Goal: Task Accomplishment & Management: Use online tool/utility

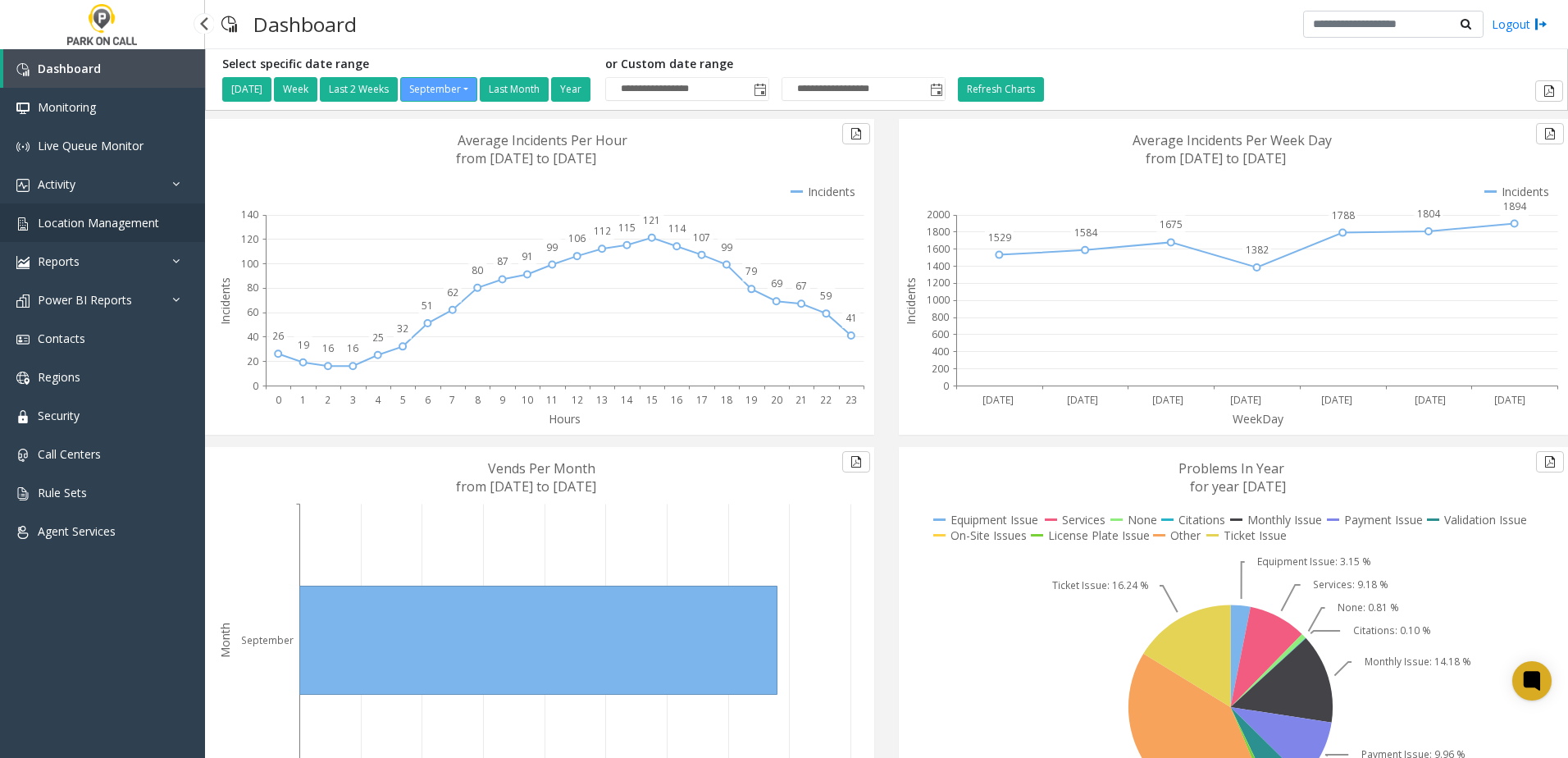
click at [147, 219] on span "Location Management" at bounding box center [98, 223] width 121 height 16
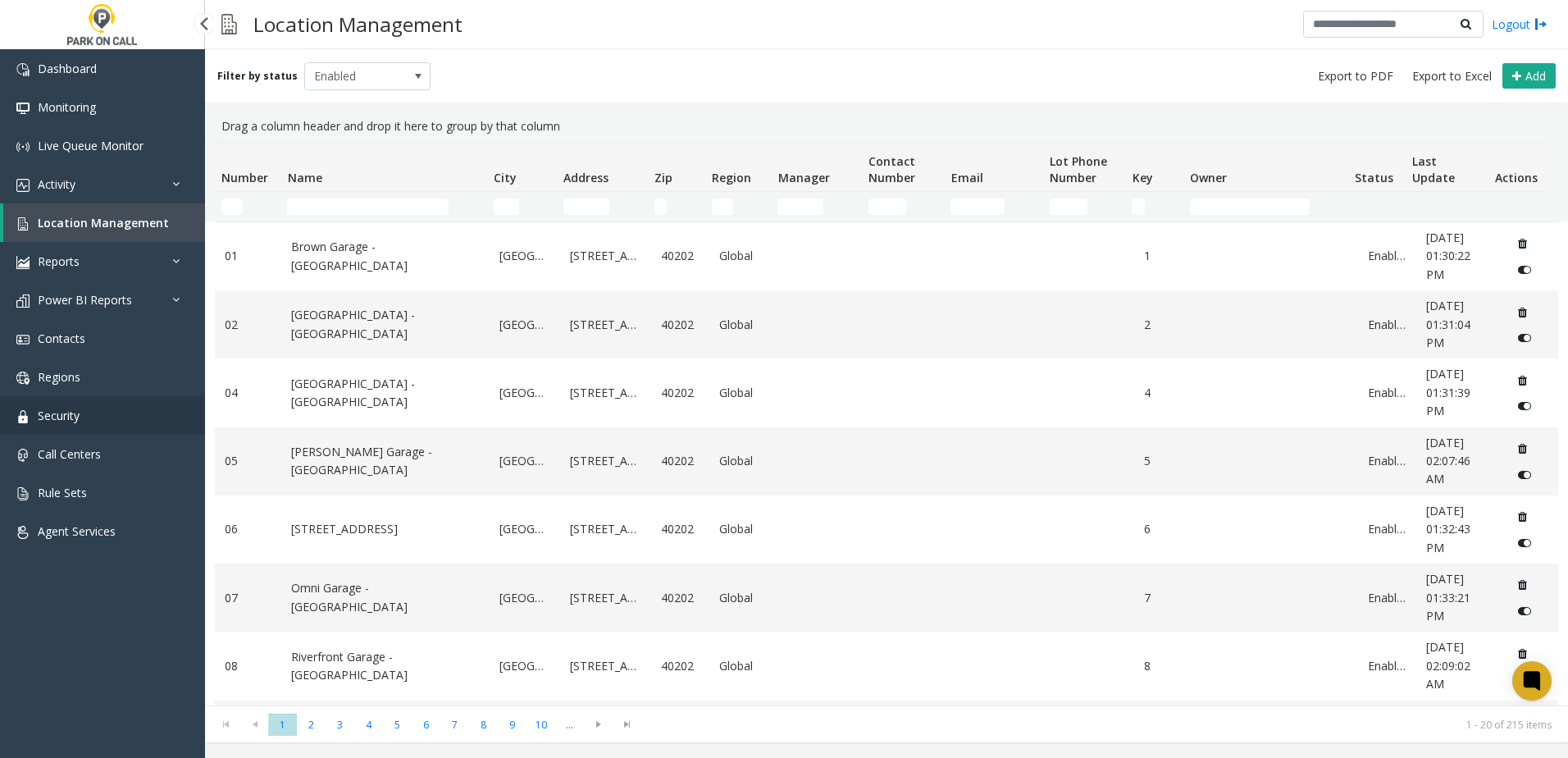
click at [99, 411] on link "Security" at bounding box center [102, 415] width 205 height 38
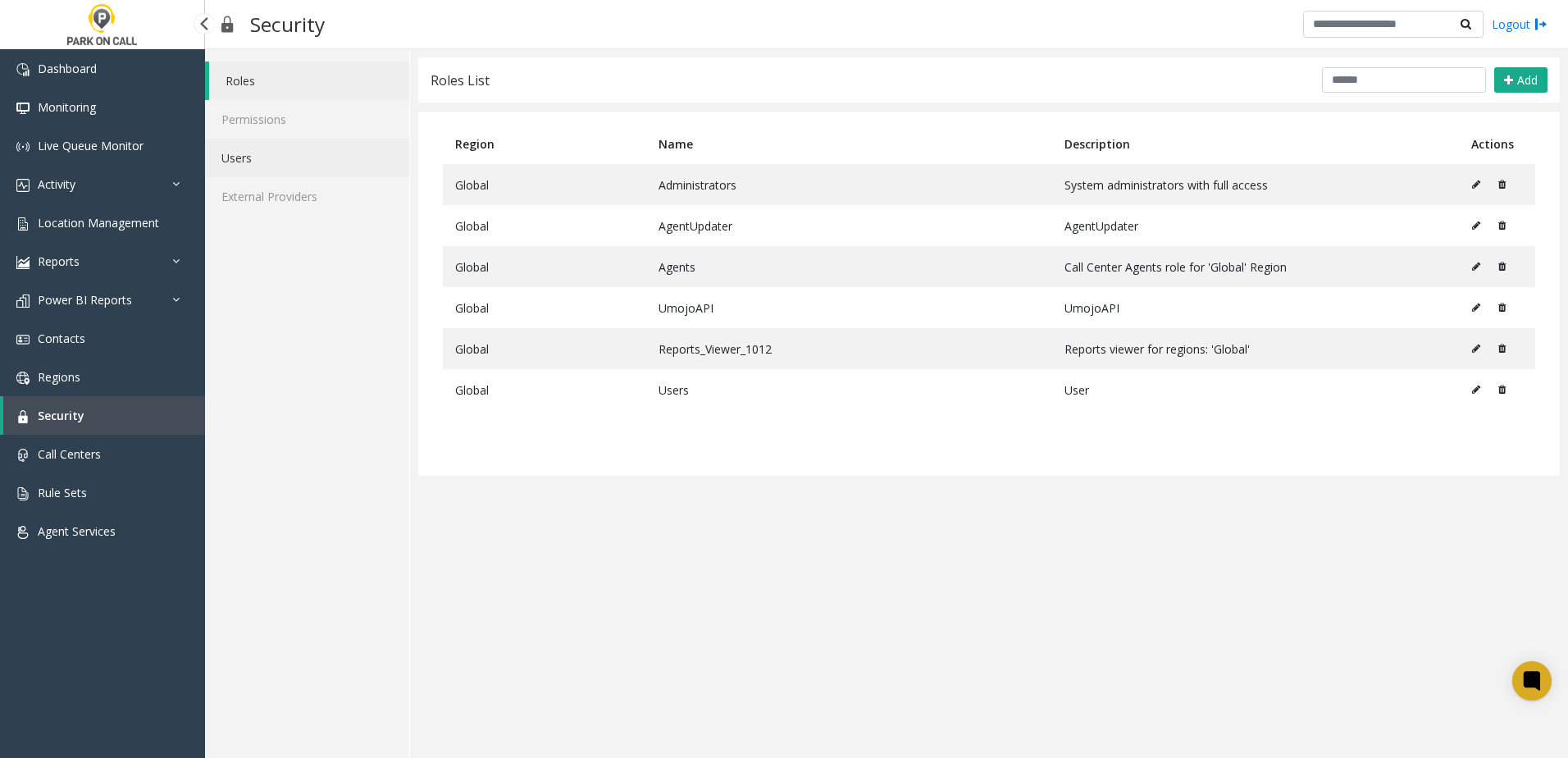
click at [278, 176] on link "Users" at bounding box center [307, 157] width 204 height 38
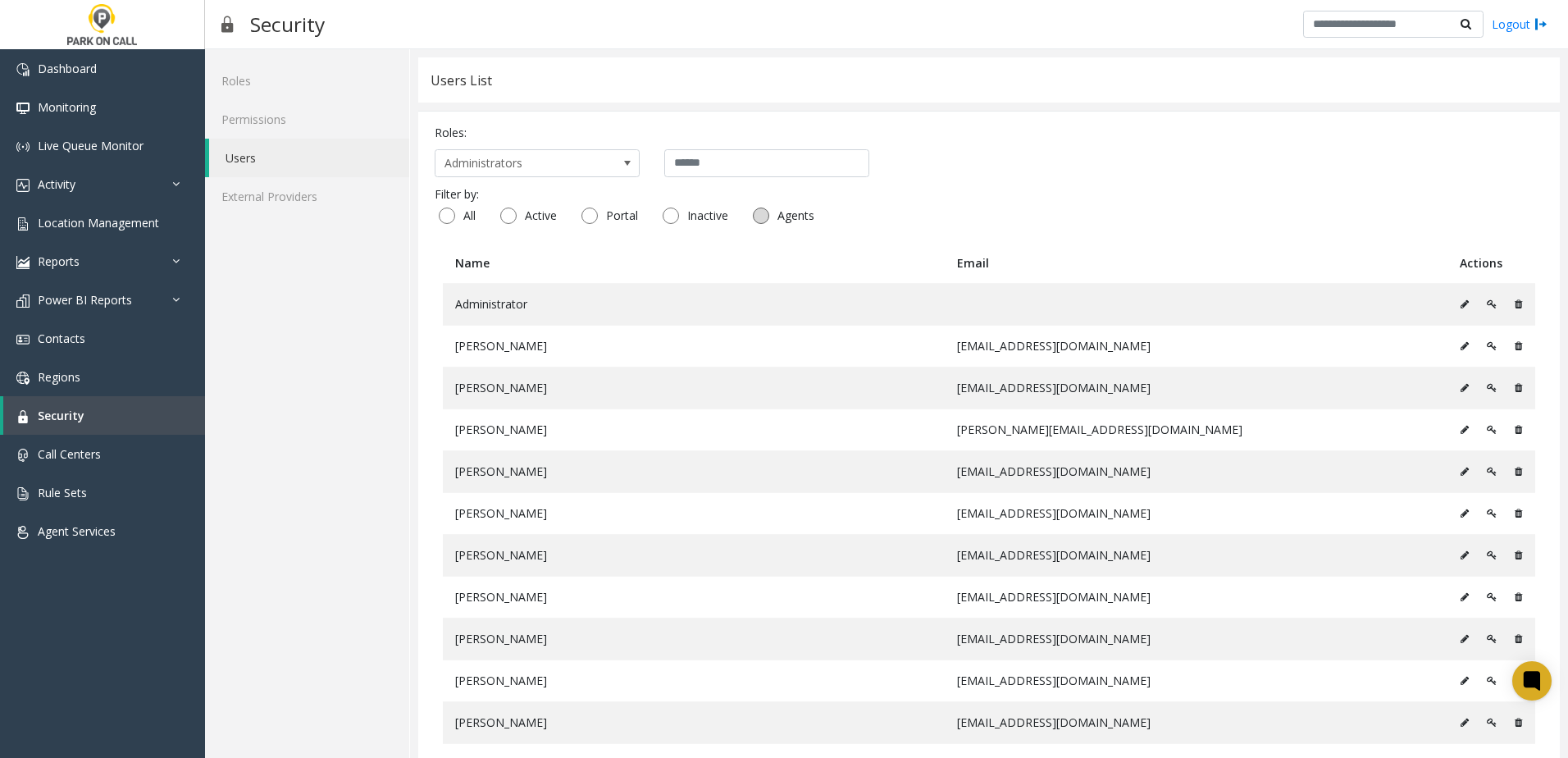
click at [785, 207] on span "Agents" at bounding box center [796, 215] width 53 height 17
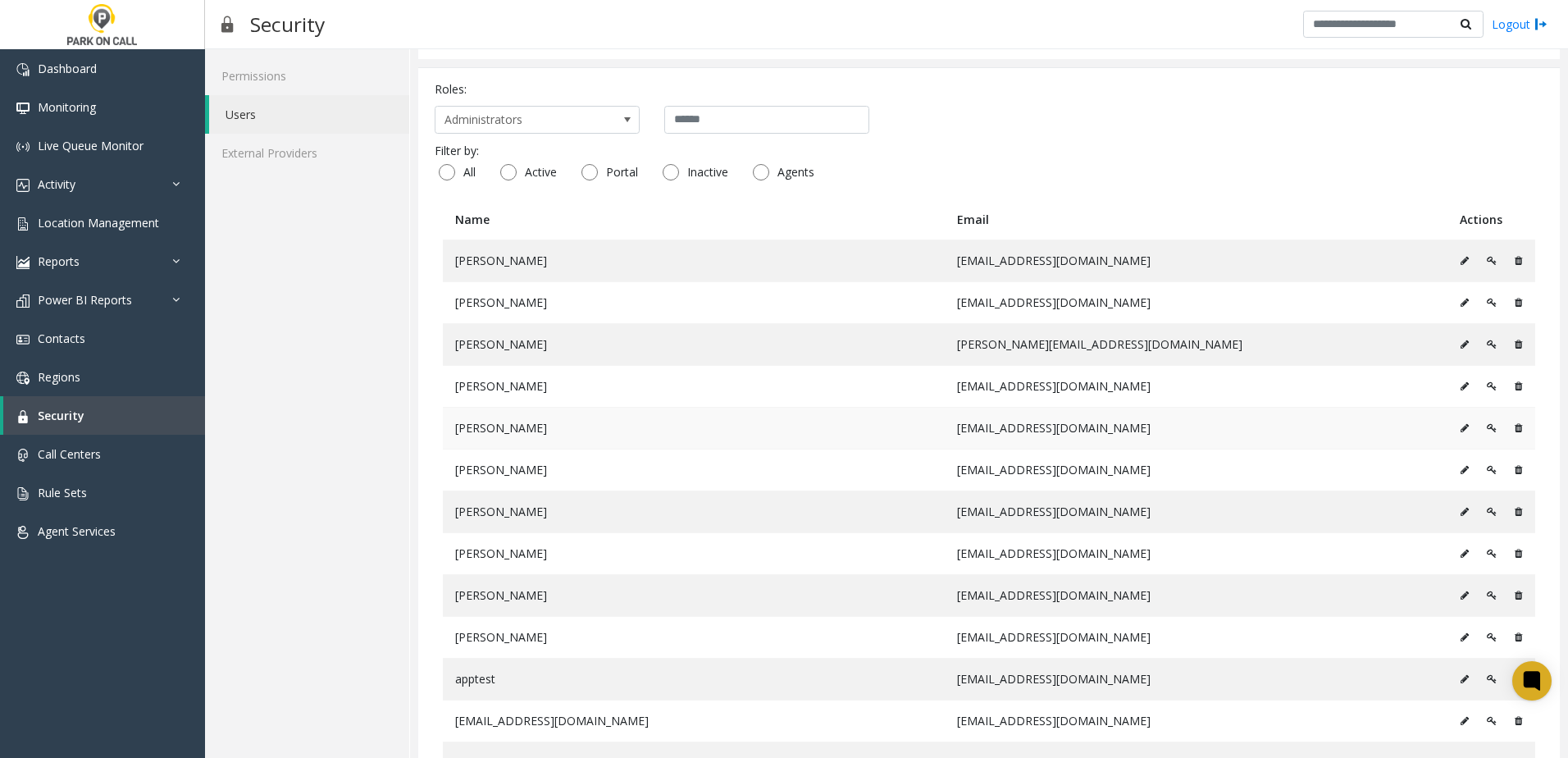
scroll to position [23, 0]
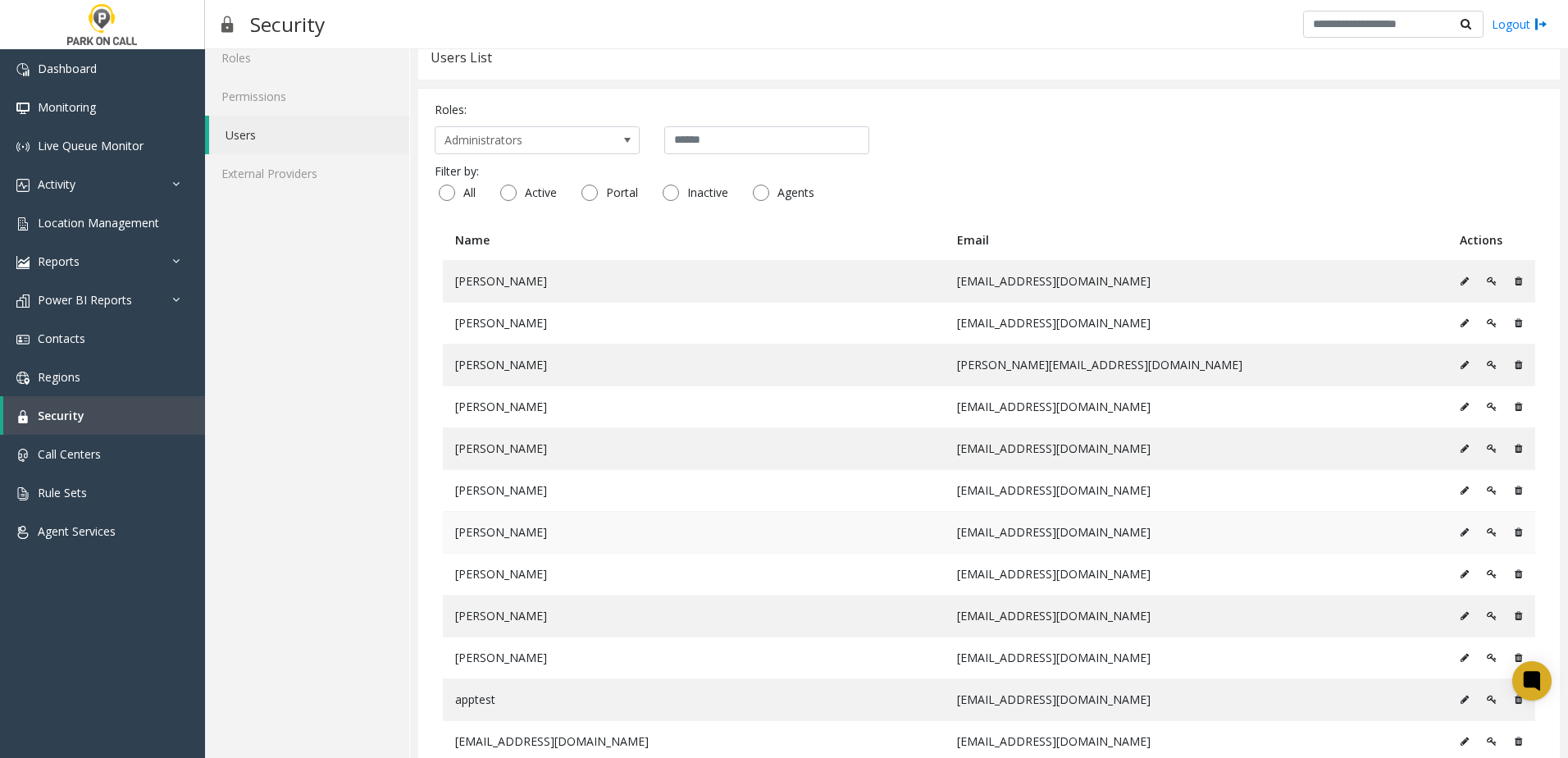
click at [1460, 539] on button at bounding box center [1469, 533] width 18 height 25
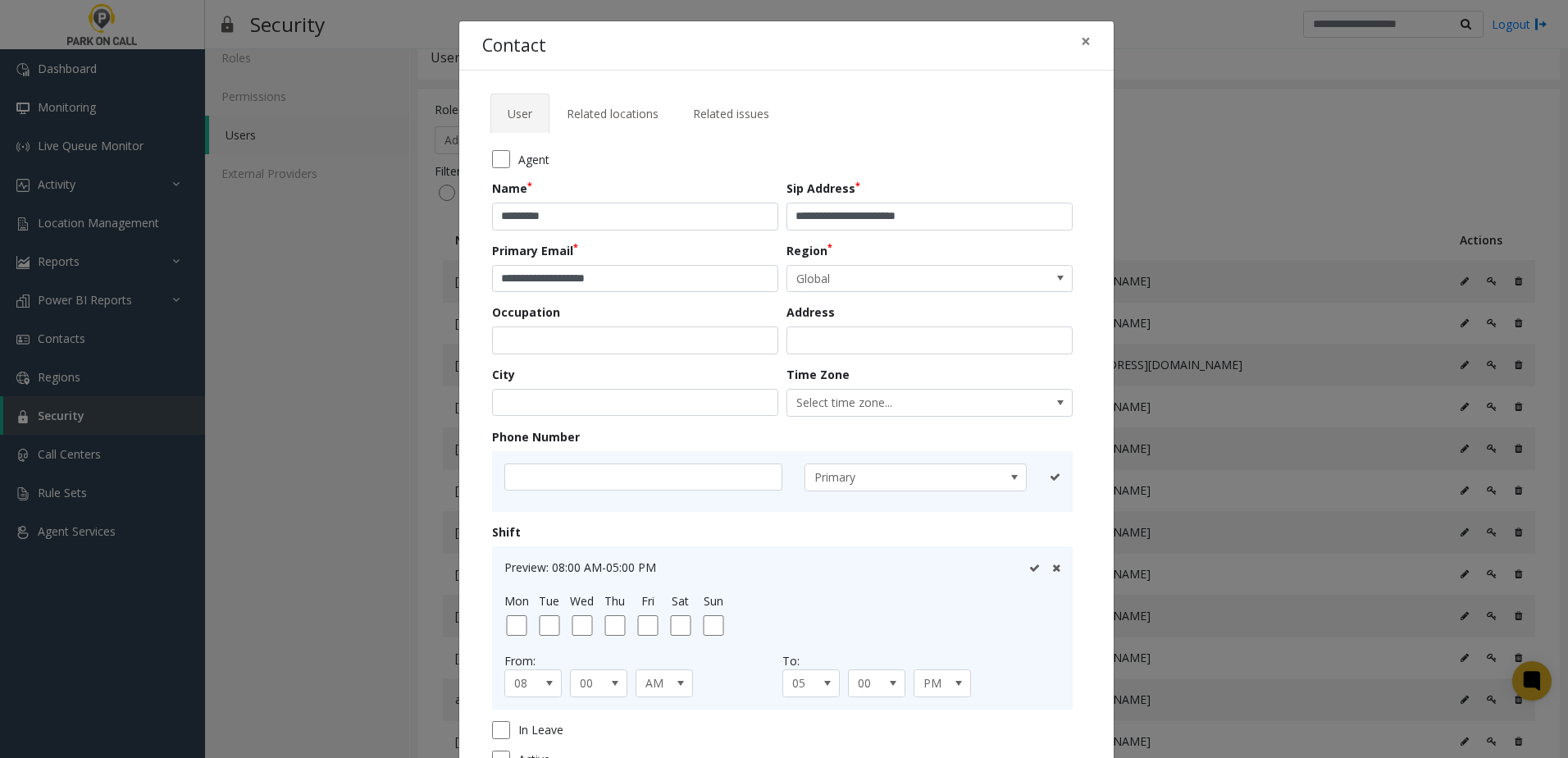
click at [995, 198] on div "**********" at bounding box center [933, 205] width 294 height 51
click at [956, 229] on input "**********" at bounding box center [929, 216] width 286 height 27
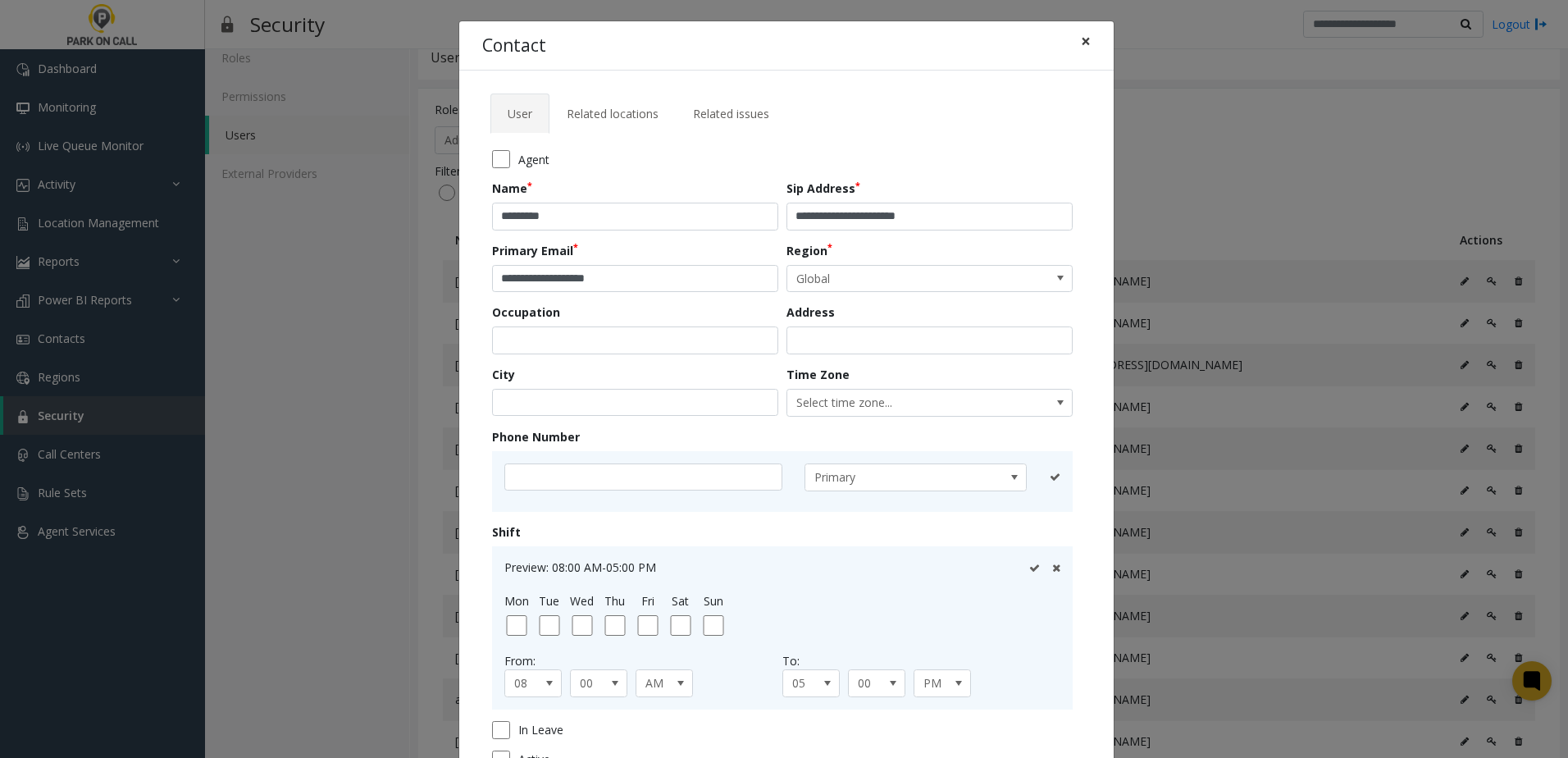
click at [1070, 40] on button "×" at bounding box center [1086, 41] width 33 height 40
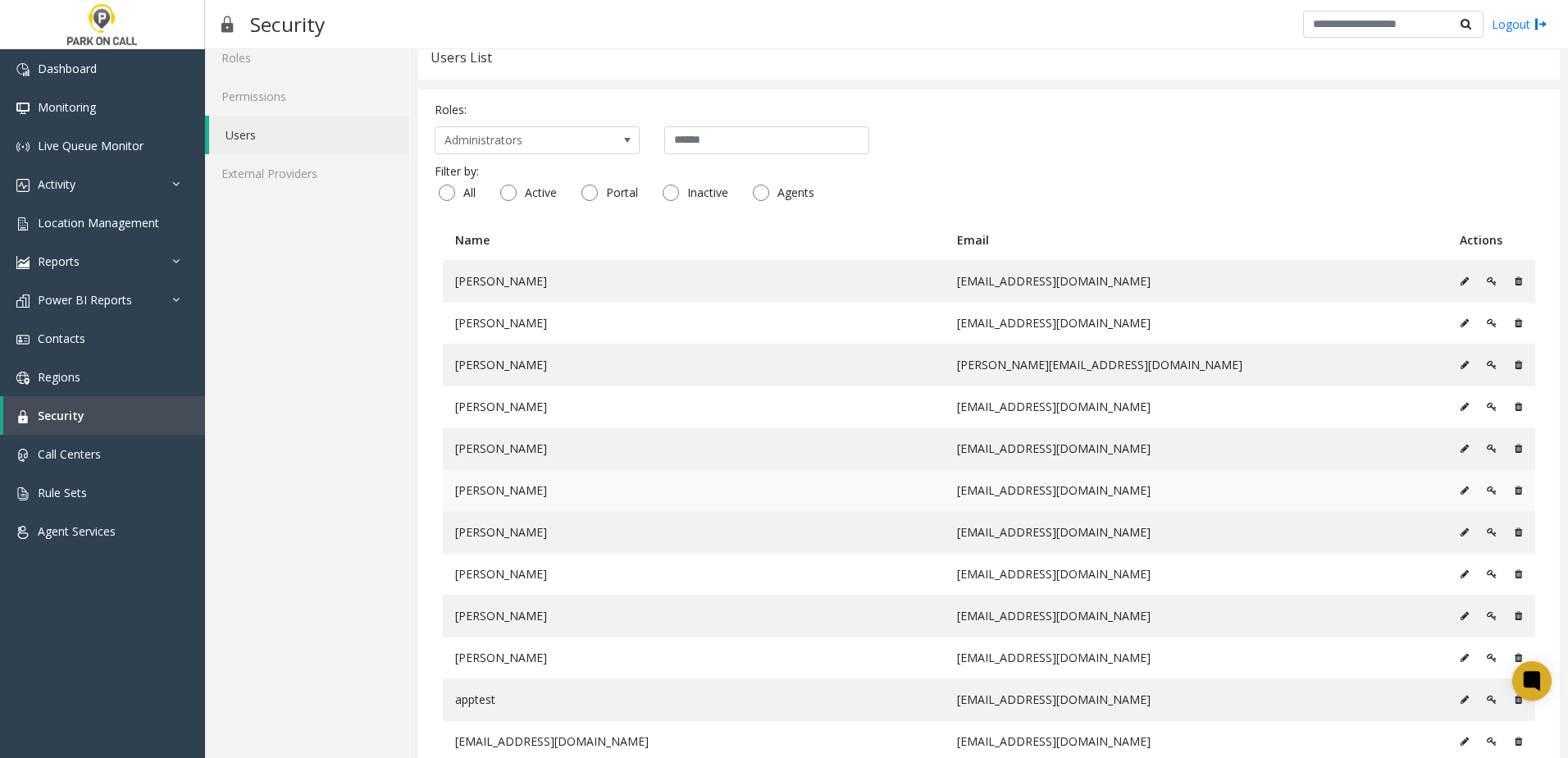
click at [1485, 492] on button at bounding box center [1491, 490] width 27 height 25
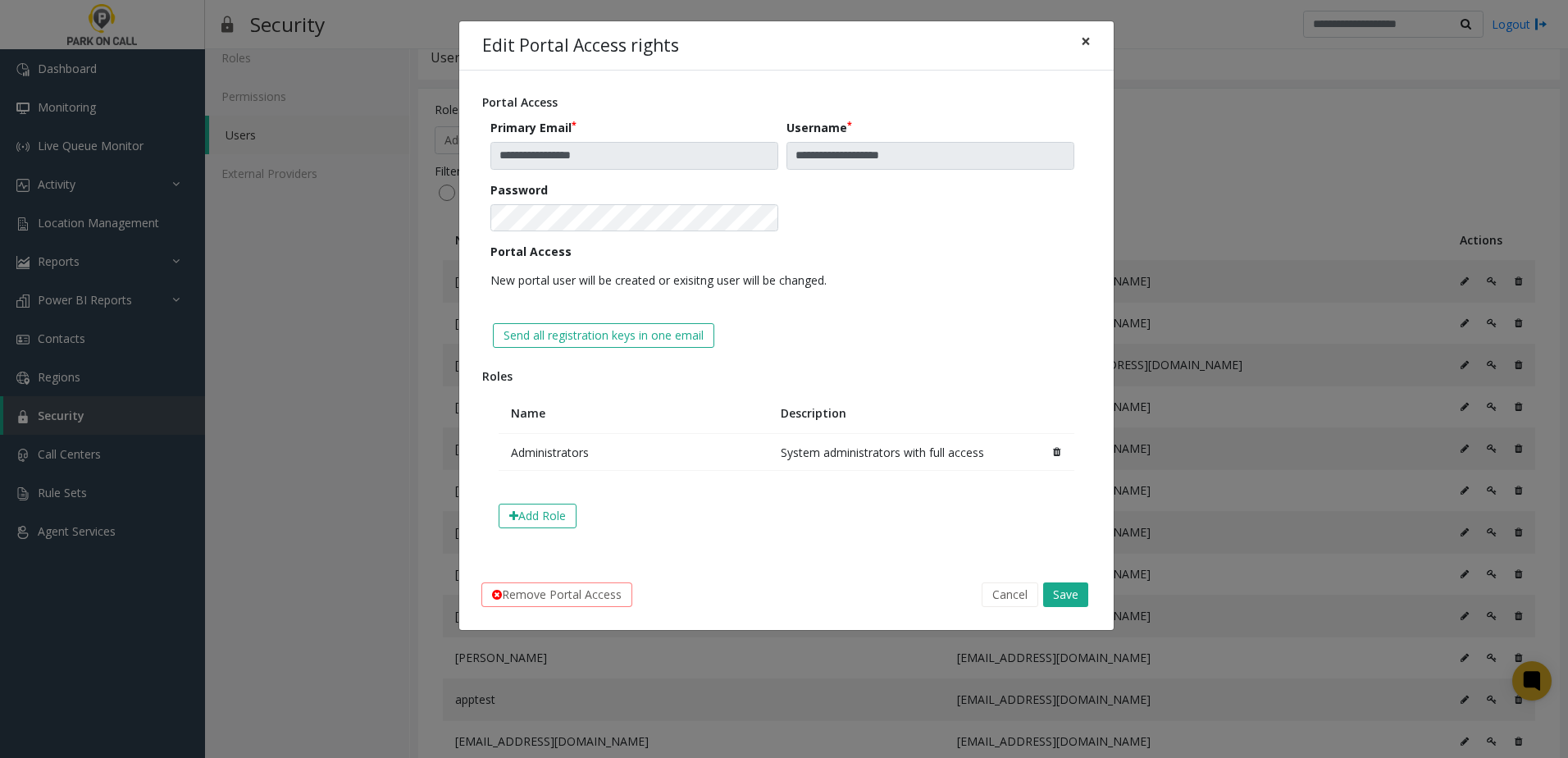
click at [1075, 37] on button "×" at bounding box center [1086, 41] width 33 height 40
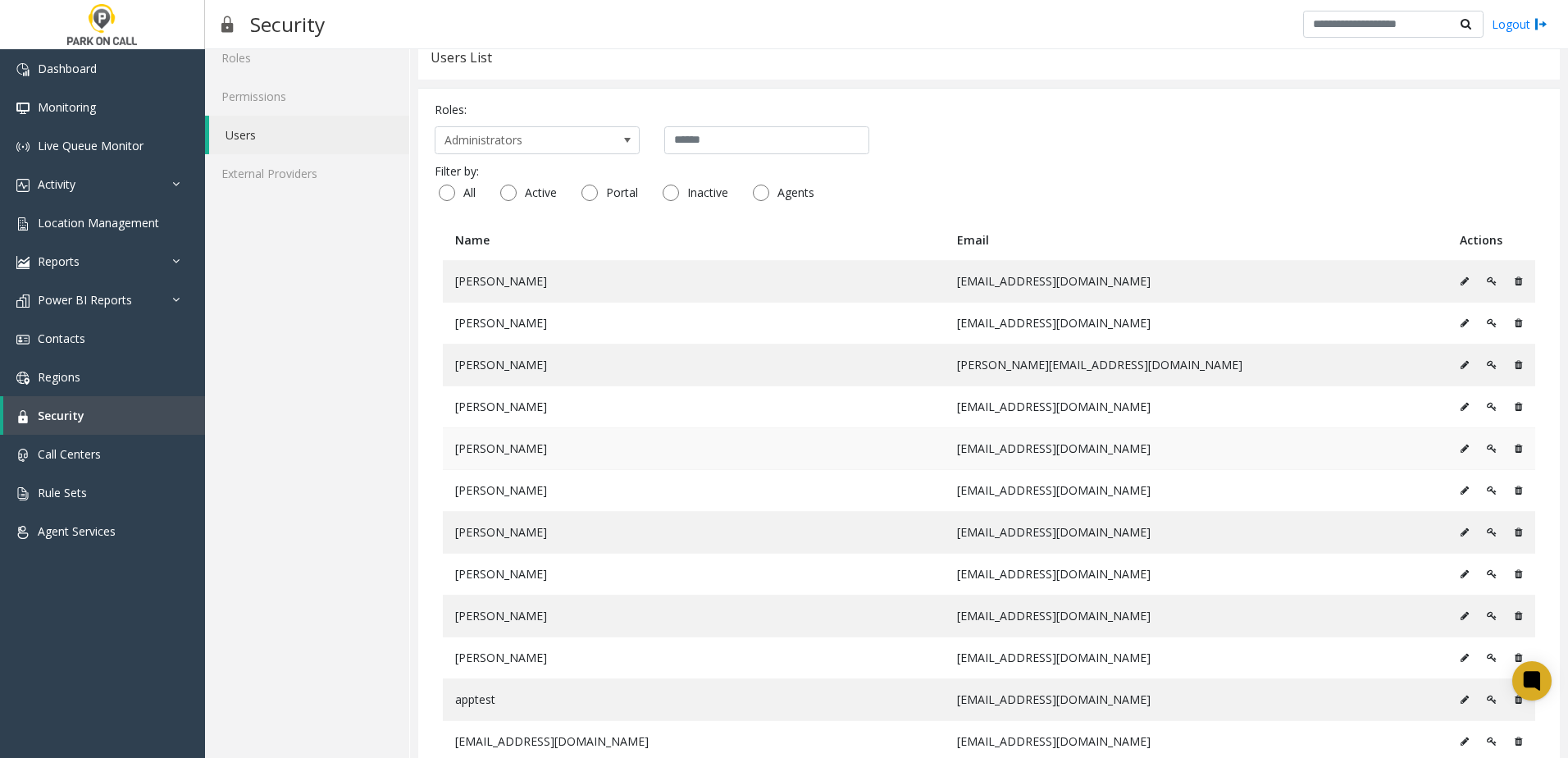
click at [1487, 445] on icon at bounding box center [1492, 449] width 10 height 10
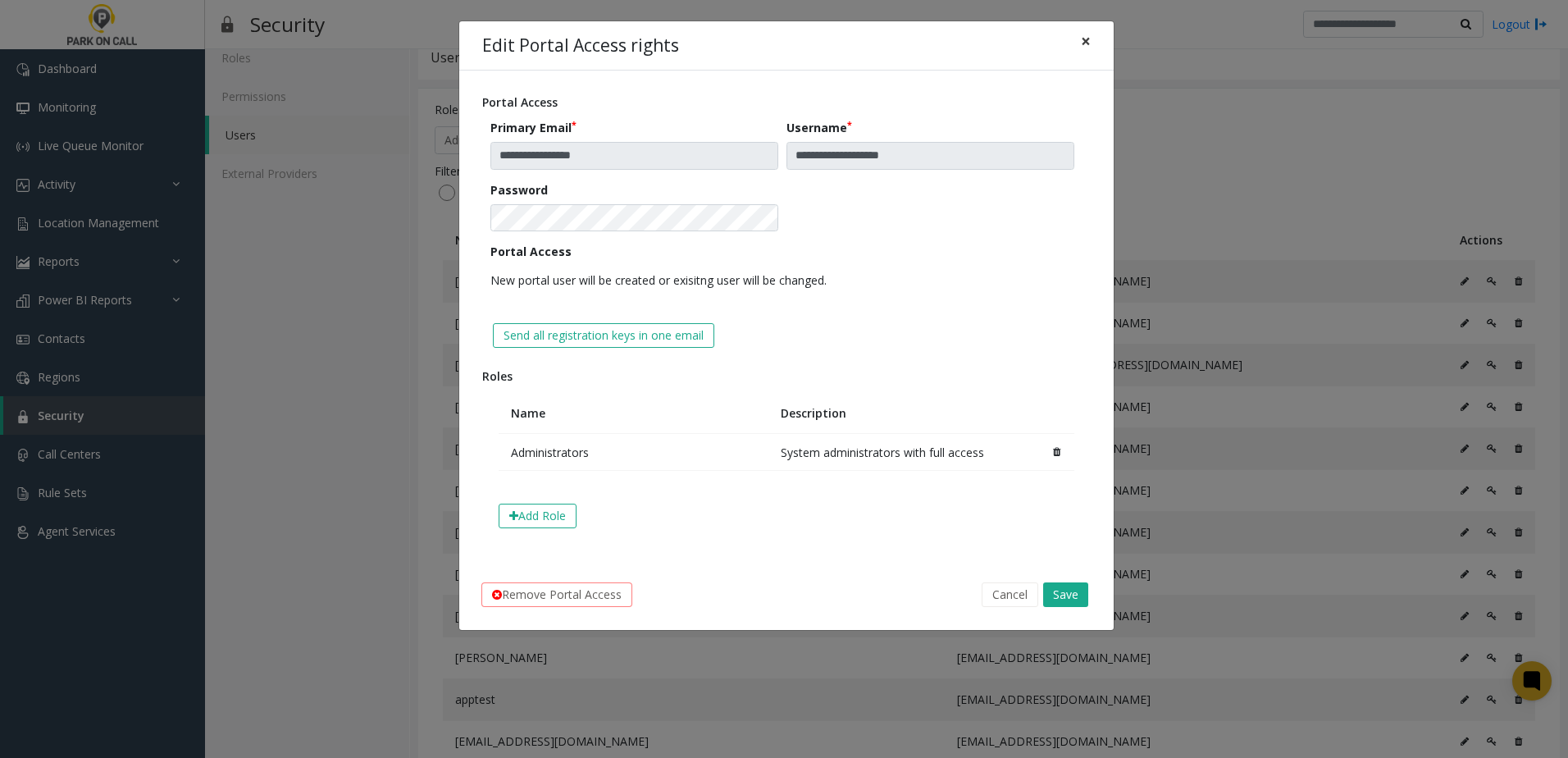
click at [1090, 38] on span "×" at bounding box center [1086, 41] width 10 height 23
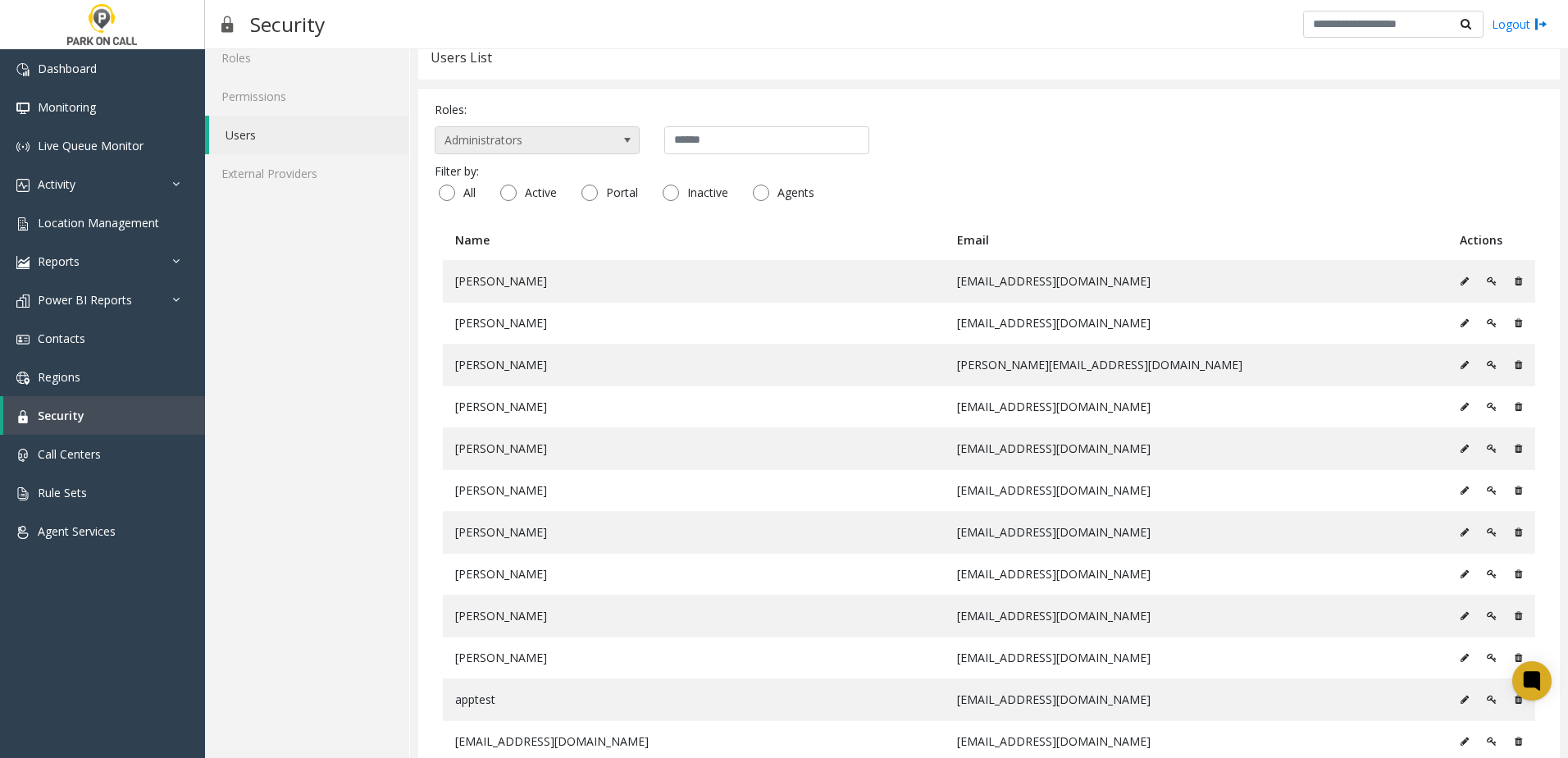
click at [577, 144] on span "Administrators" at bounding box center [516, 140] width 162 height 27
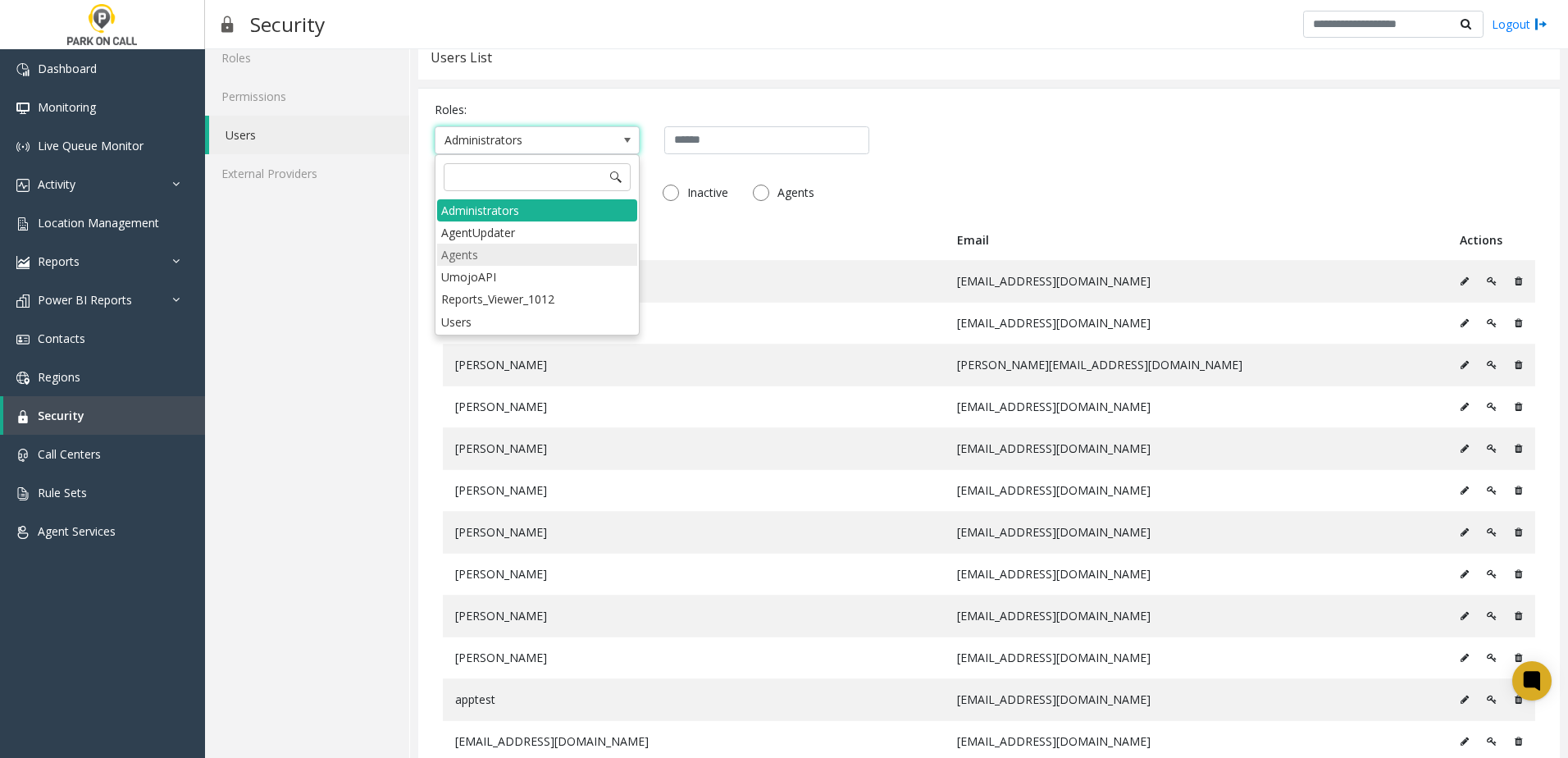
click at [505, 246] on li "Agents" at bounding box center [537, 254] width 200 height 22
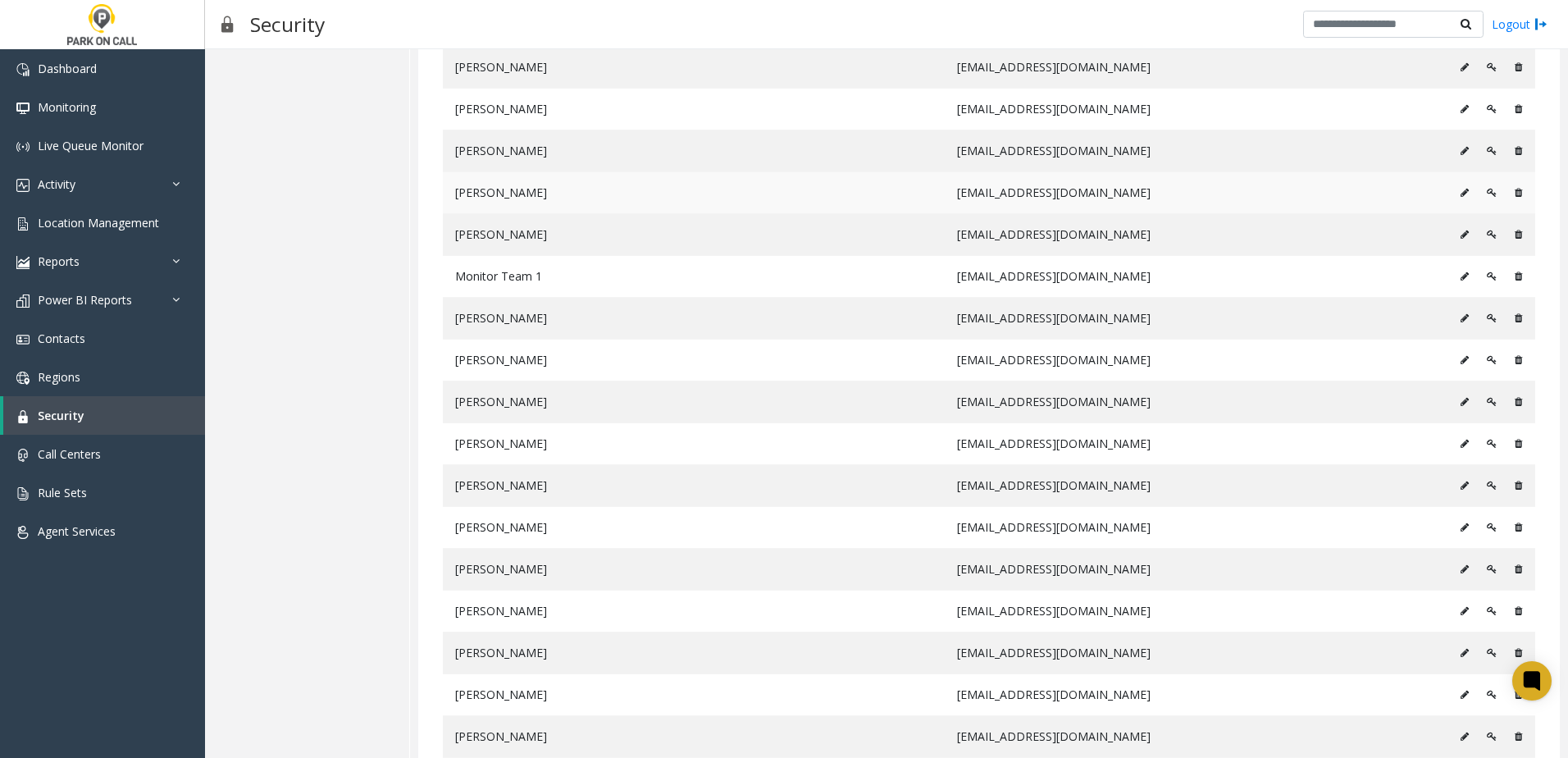
scroll to position [351, 0]
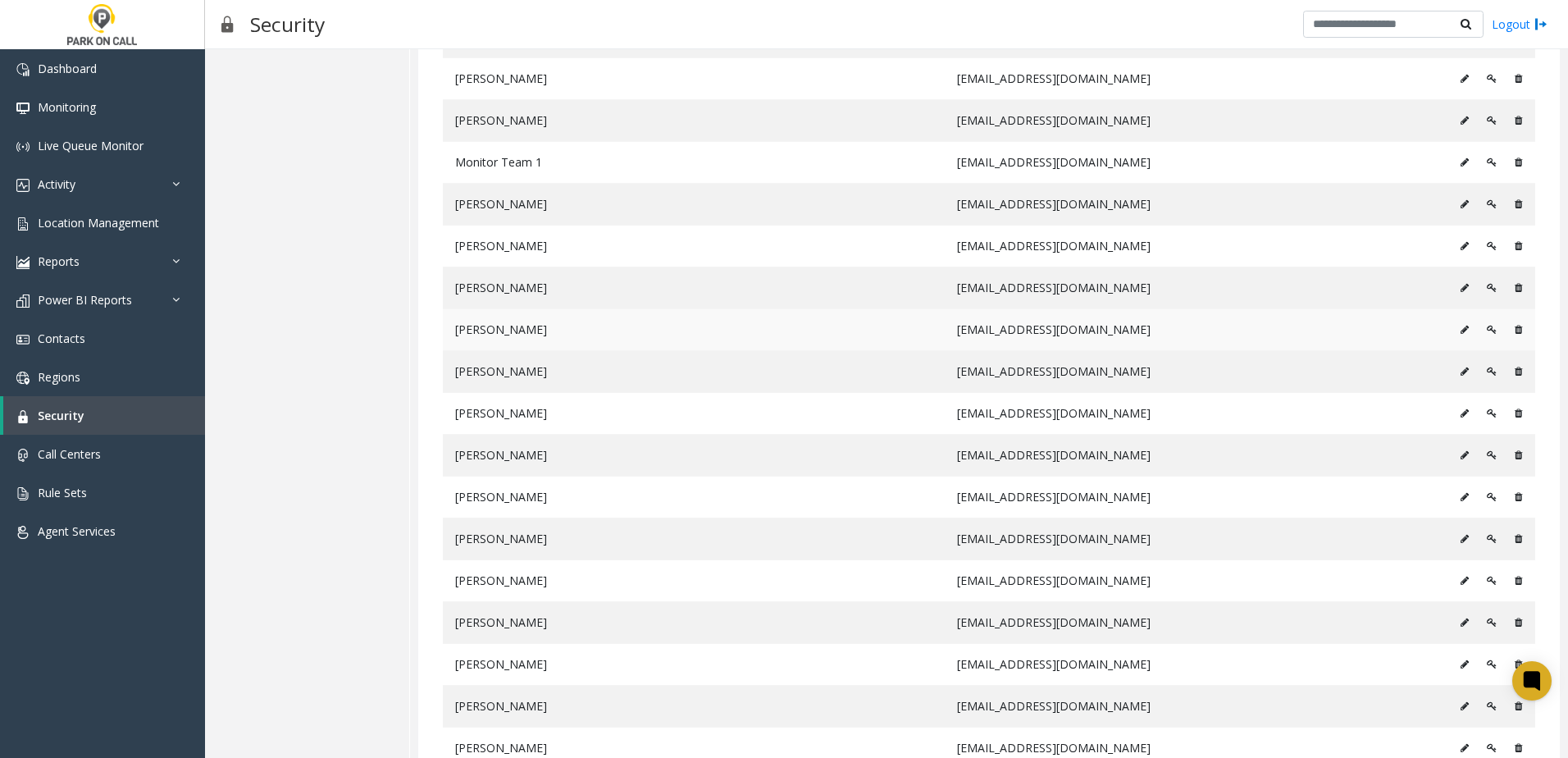
click at [1487, 332] on icon at bounding box center [1492, 329] width 10 height 10
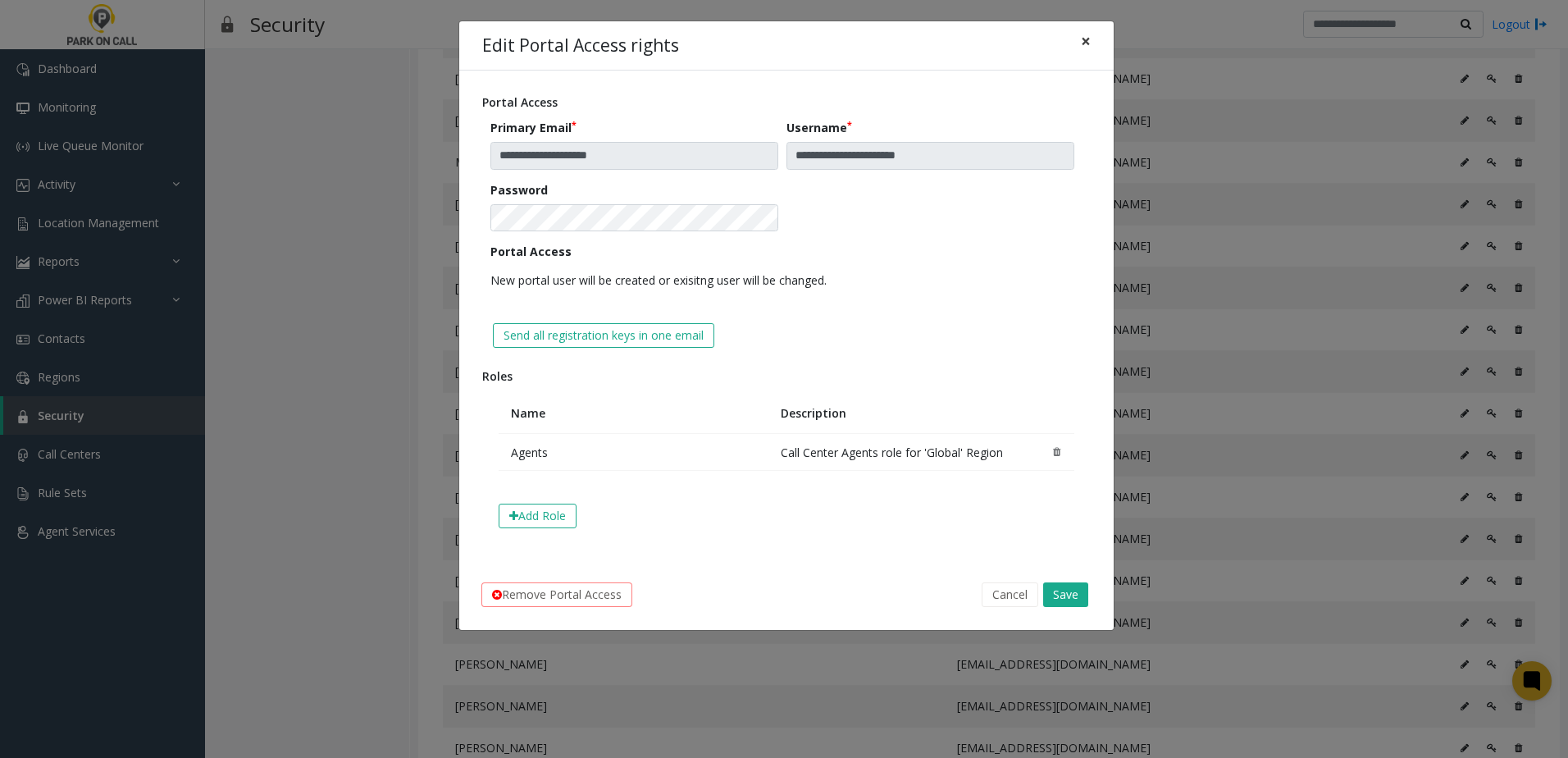
click at [1088, 48] on span "×" at bounding box center [1086, 41] width 10 height 23
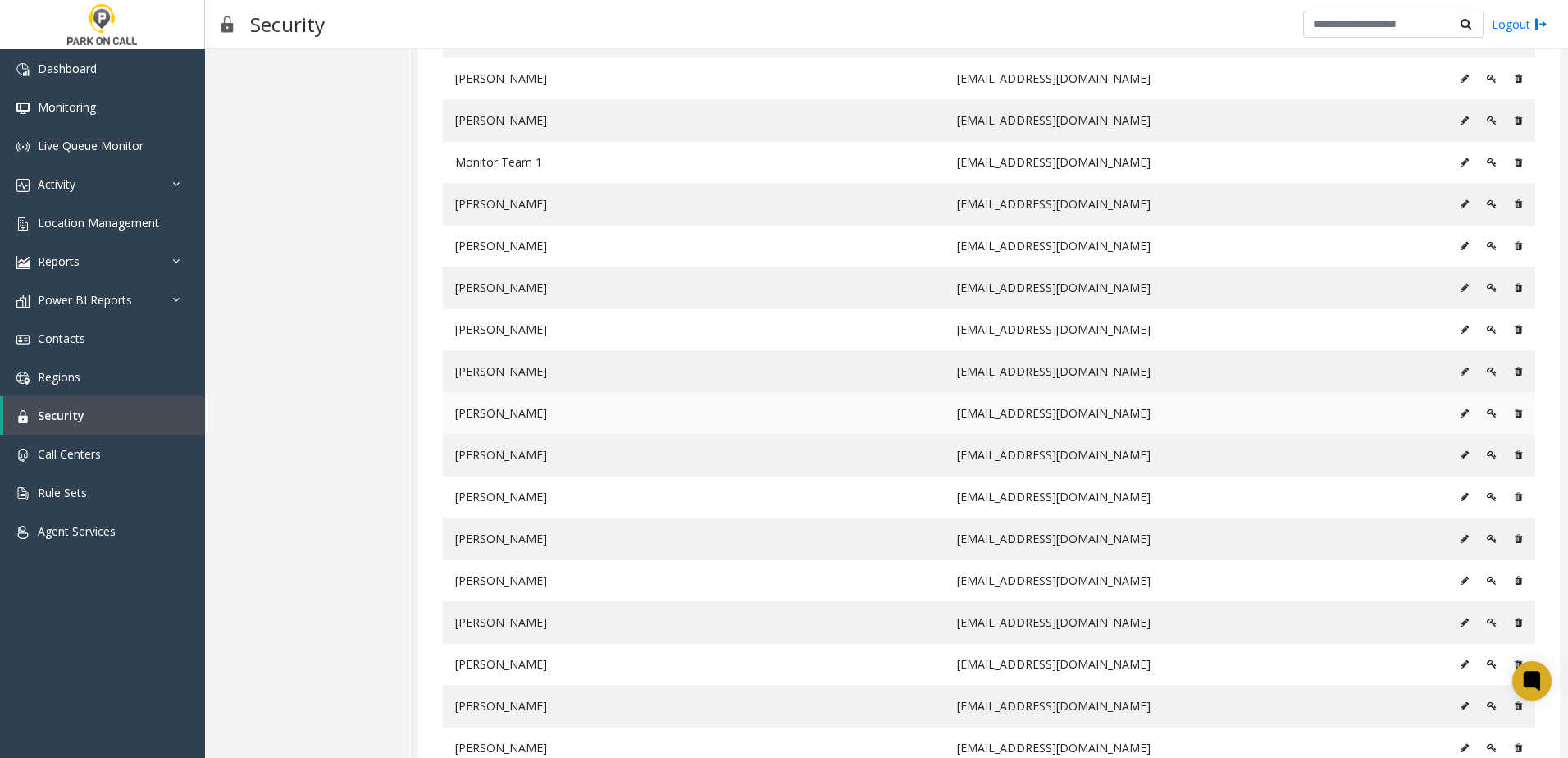
click at [1487, 418] on icon at bounding box center [1492, 413] width 10 height 10
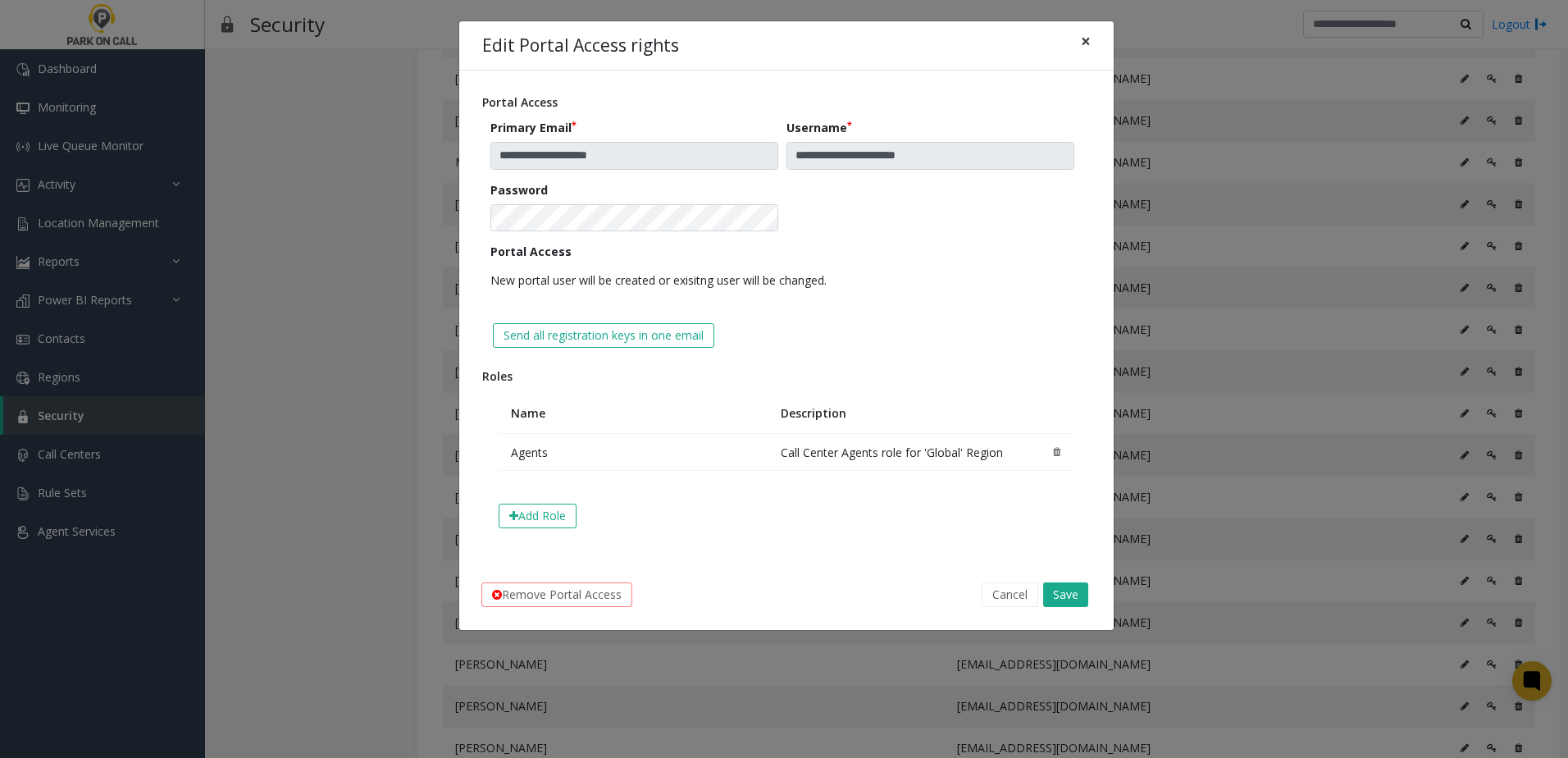
click at [1077, 36] on button "×" at bounding box center [1086, 41] width 33 height 40
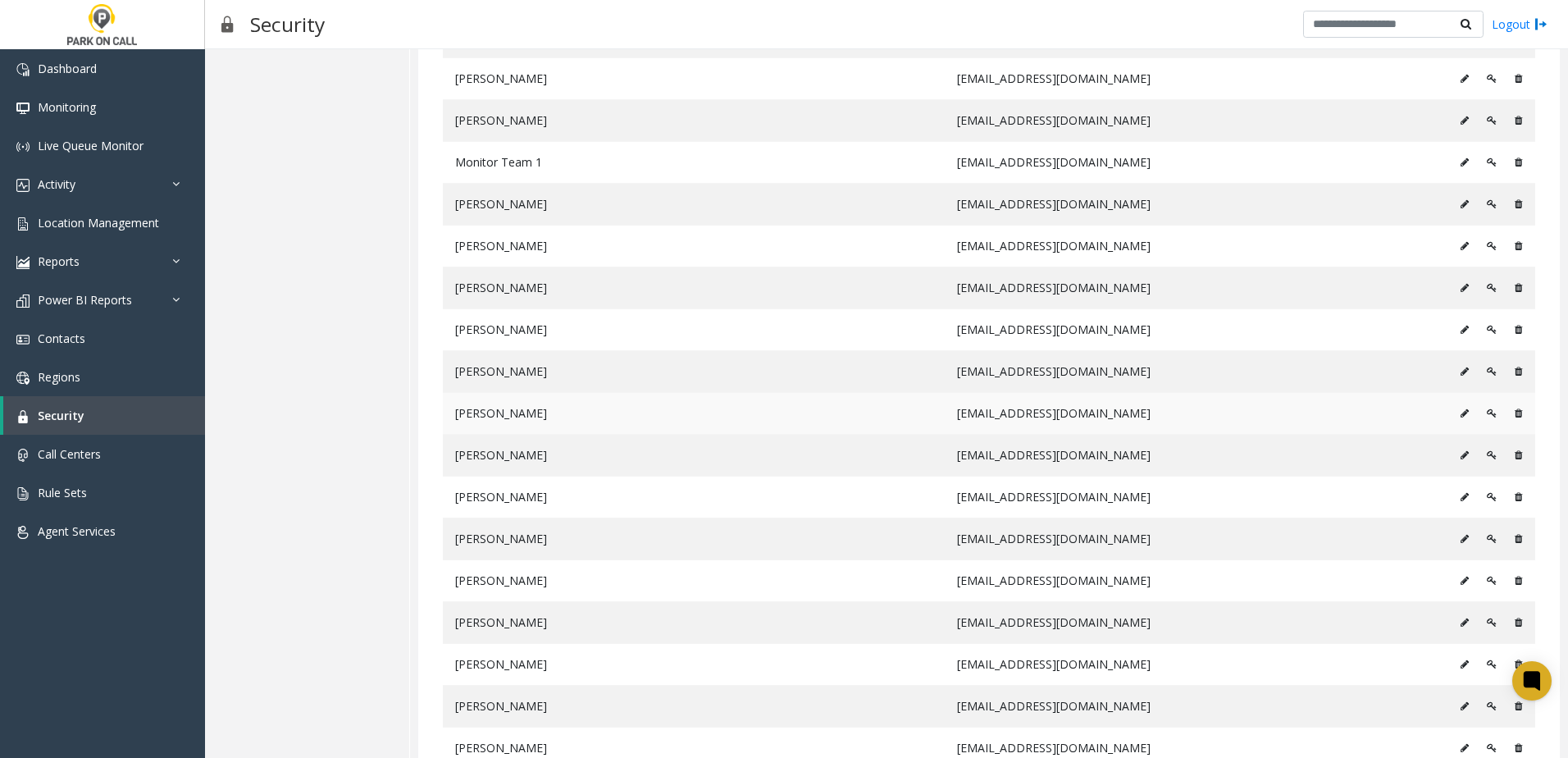
click at [1461, 412] on icon at bounding box center [1464, 413] width 8 height 10
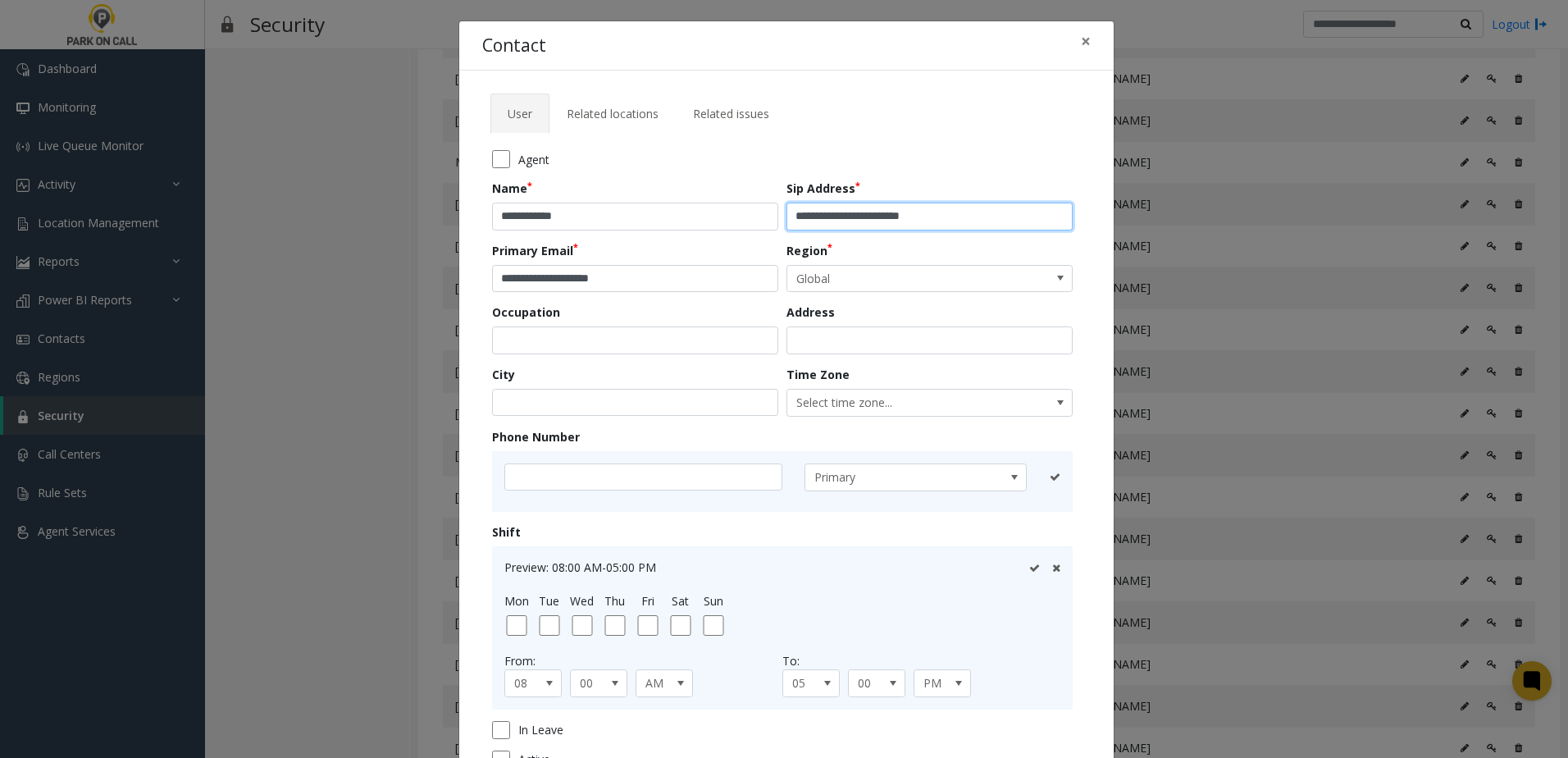
click at [987, 223] on input "**********" at bounding box center [929, 216] width 286 height 27
click at [667, 277] on input "**********" at bounding box center [635, 278] width 286 height 27
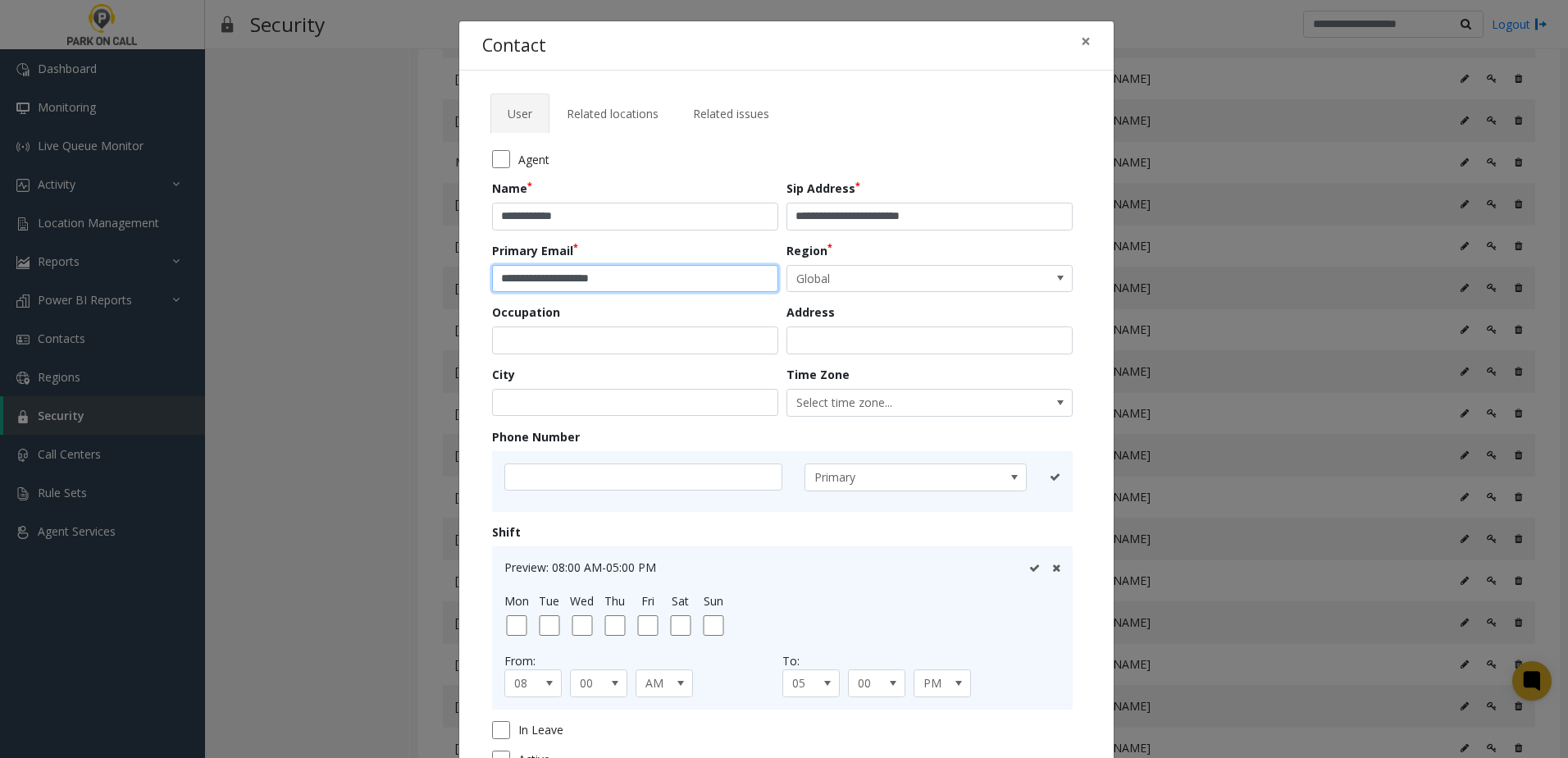
click at [667, 277] on input "**********" at bounding box center [635, 278] width 286 height 27
click at [954, 210] on input "**********" at bounding box center [929, 216] width 286 height 27
click at [1093, 35] on button "×" at bounding box center [1086, 41] width 33 height 40
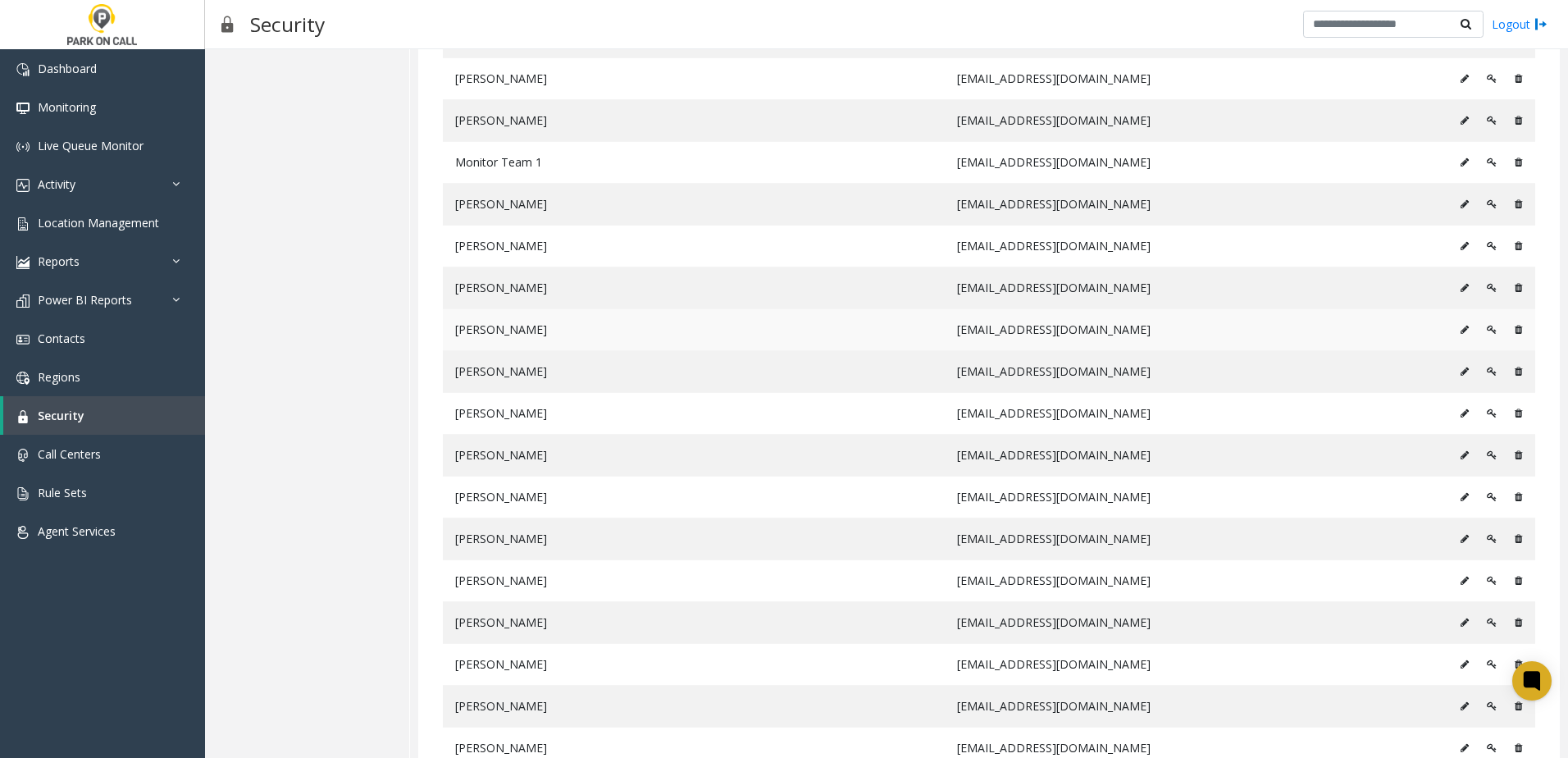
click at [1487, 324] on icon at bounding box center [1492, 329] width 10 height 10
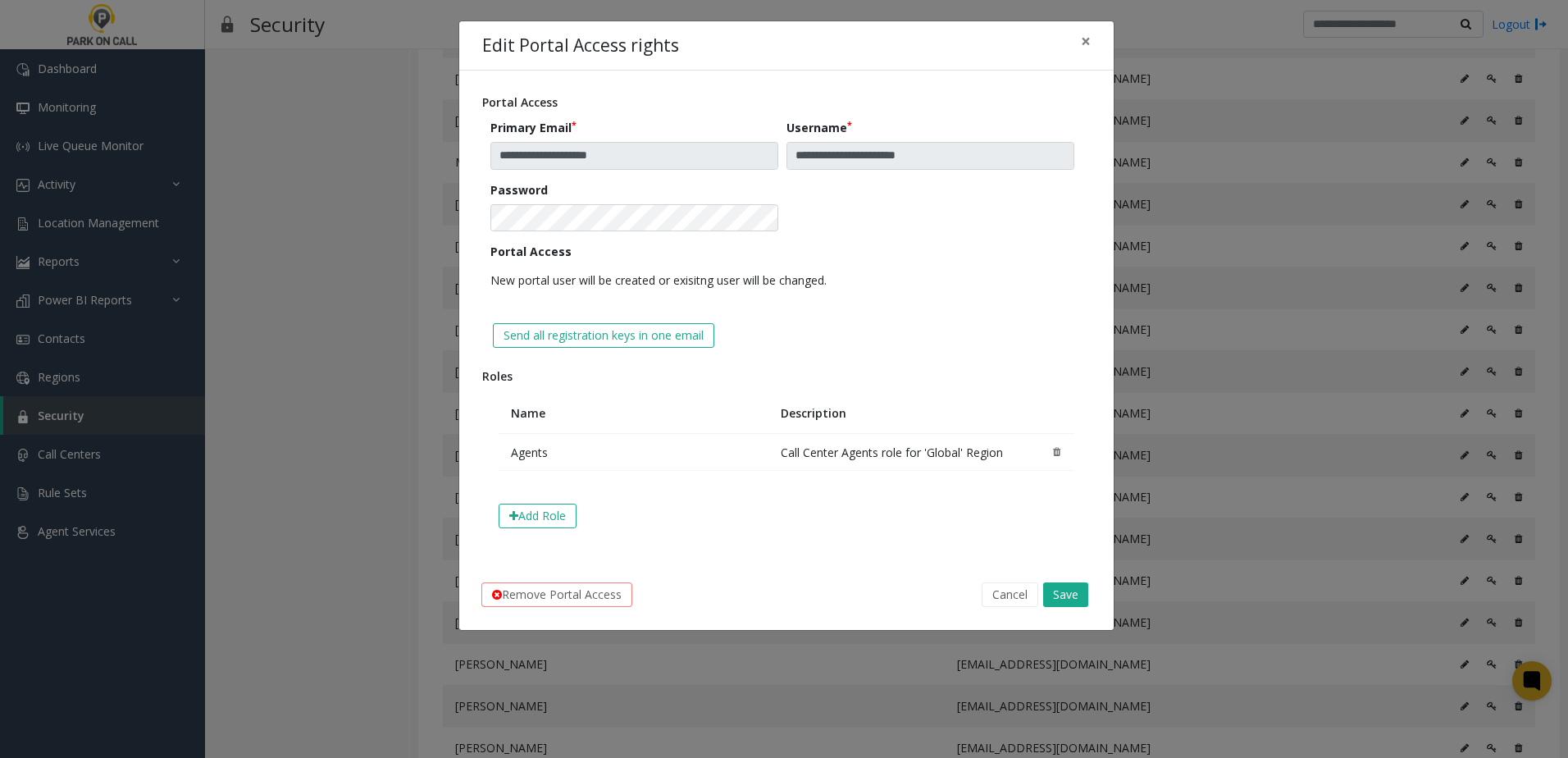
click at [1104, 32] on div "Edit Portal Access rights ×" at bounding box center [786, 46] width 654 height 50
click at [1081, 42] on span "×" at bounding box center [1086, 41] width 10 height 23
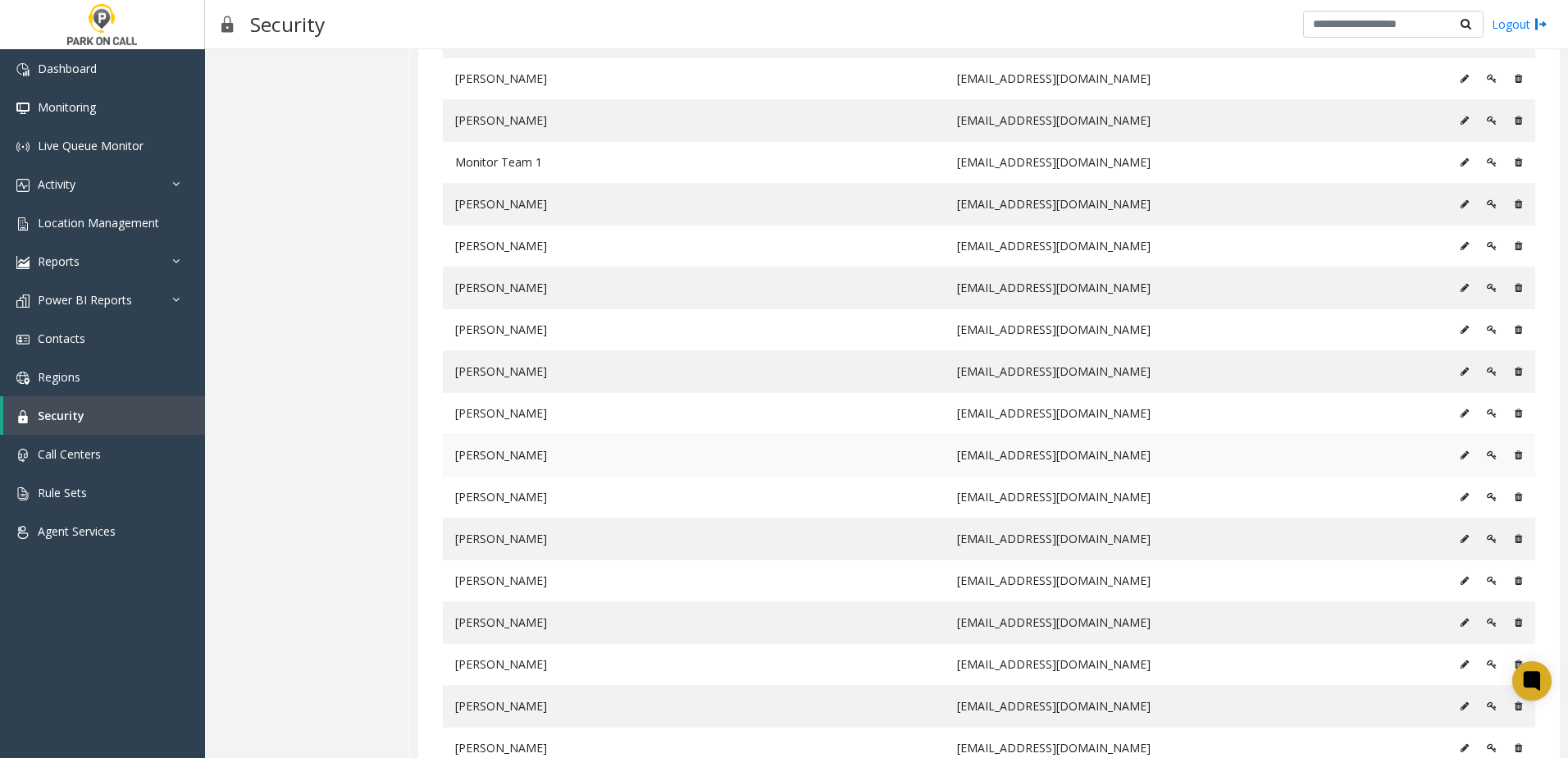
click at [1487, 457] on icon at bounding box center [1492, 455] width 10 height 10
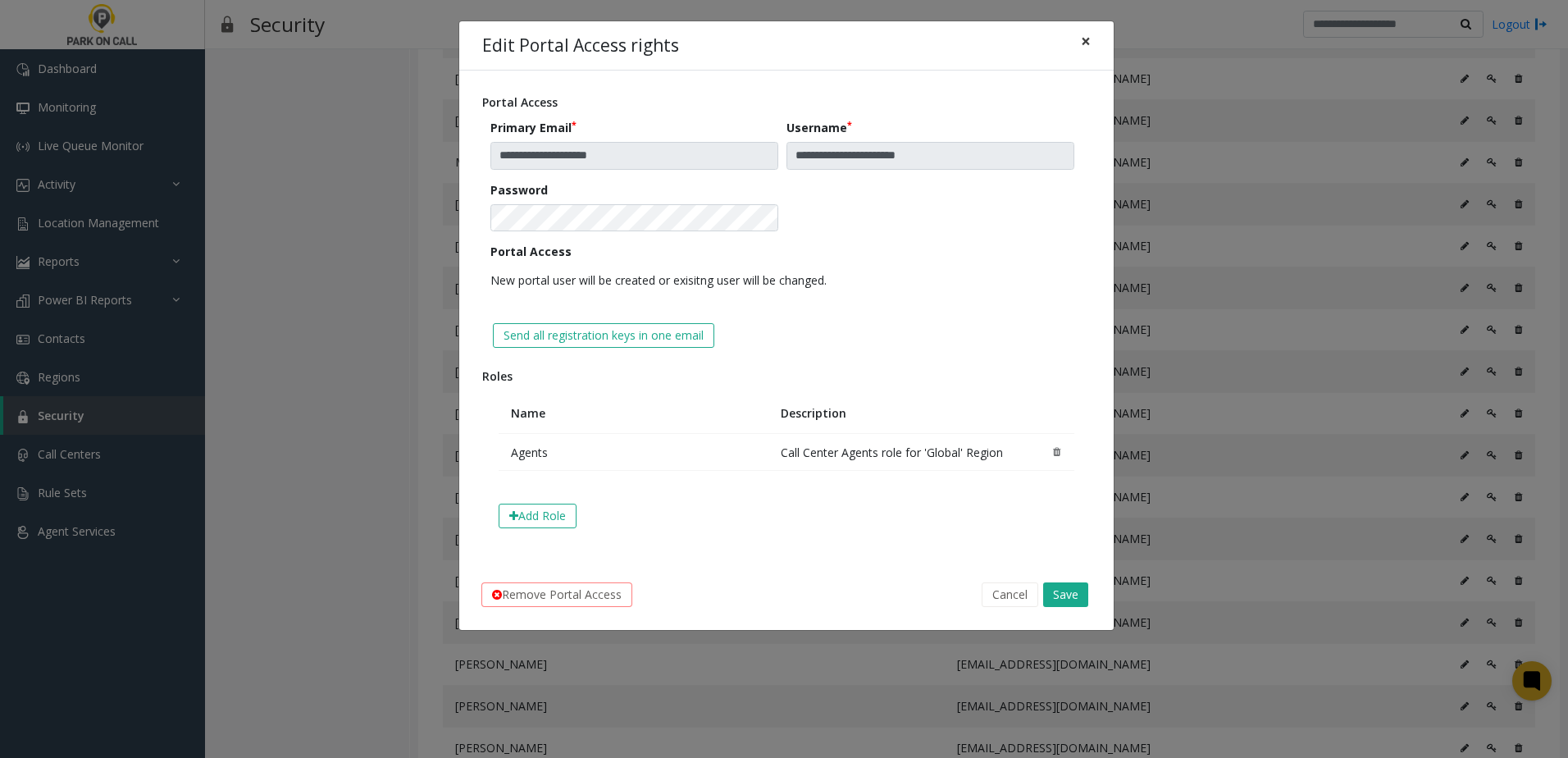
click at [1082, 43] on span "×" at bounding box center [1086, 41] width 10 height 23
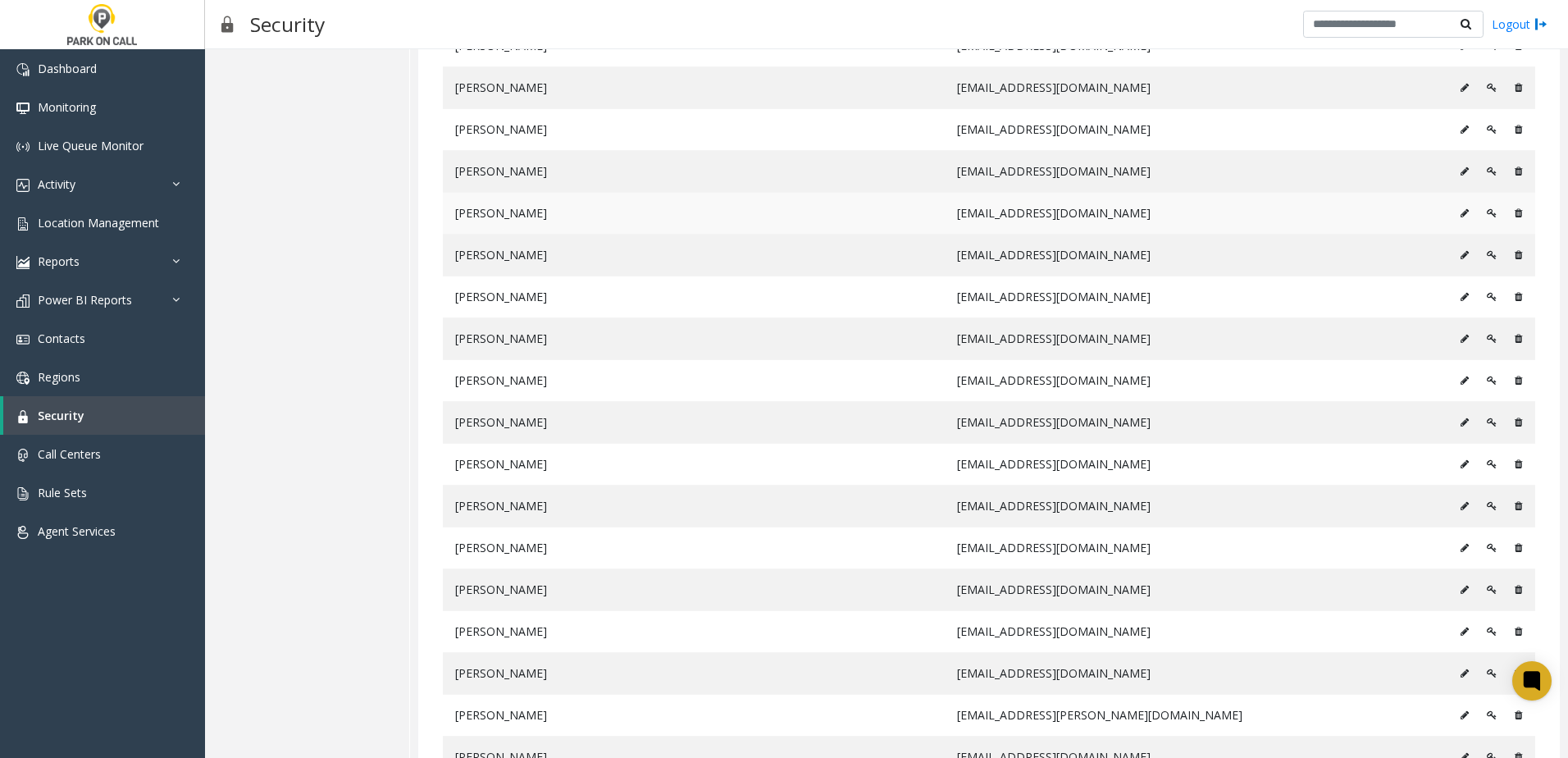
scroll to position [843, 0]
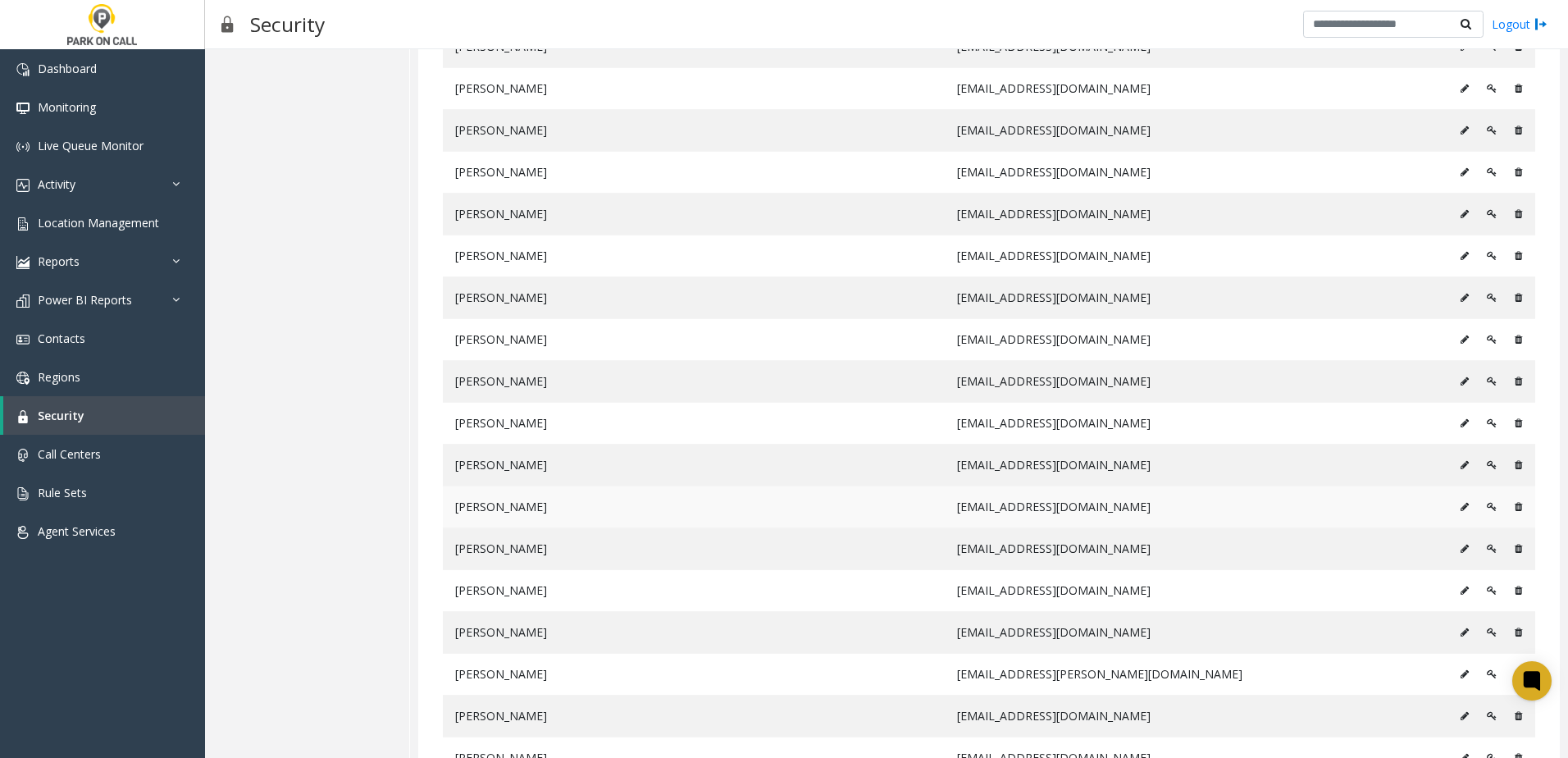
click at [1487, 511] on icon at bounding box center [1492, 506] width 10 height 10
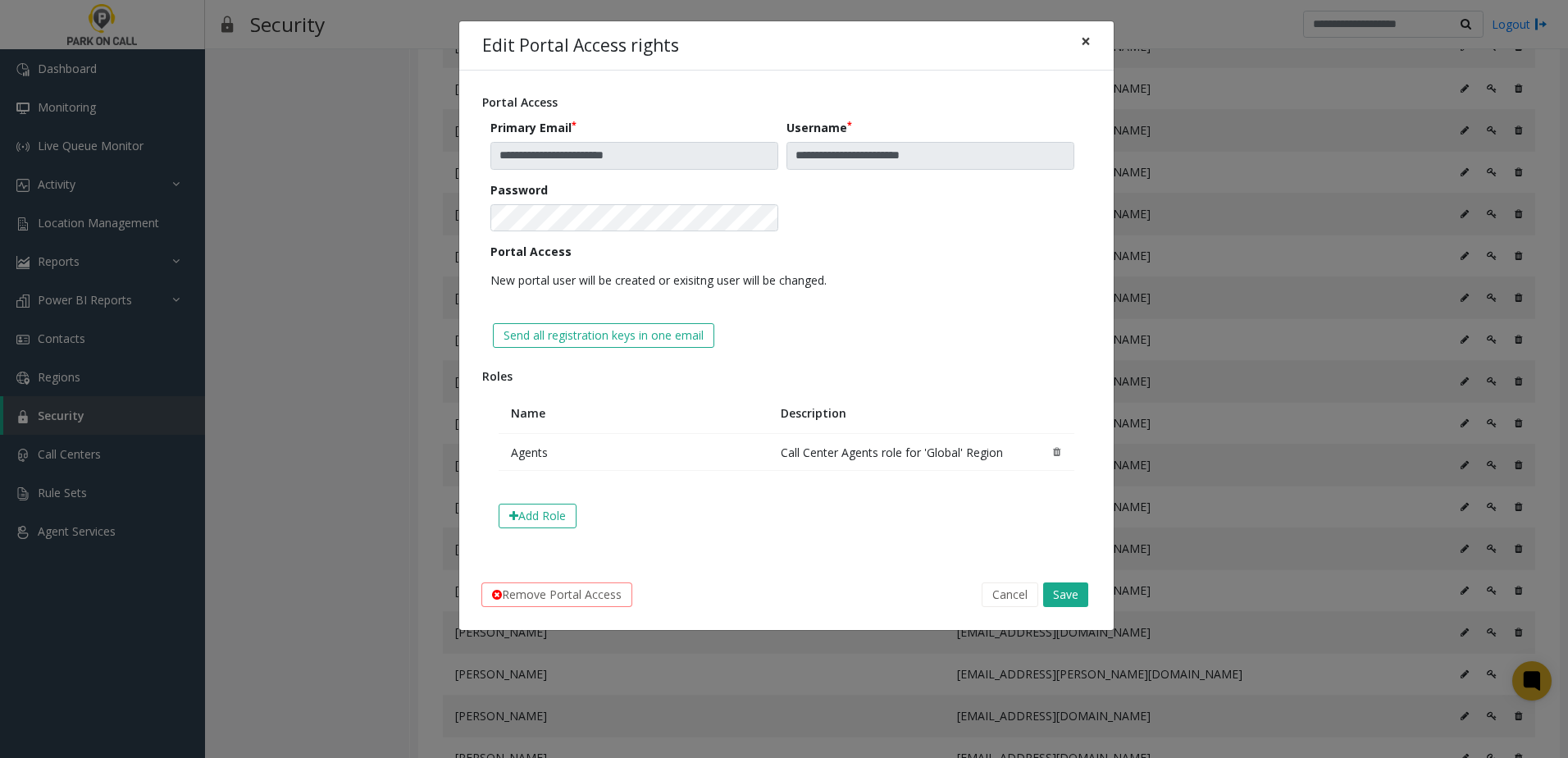
click at [1090, 50] on span "×" at bounding box center [1086, 41] width 10 height 23
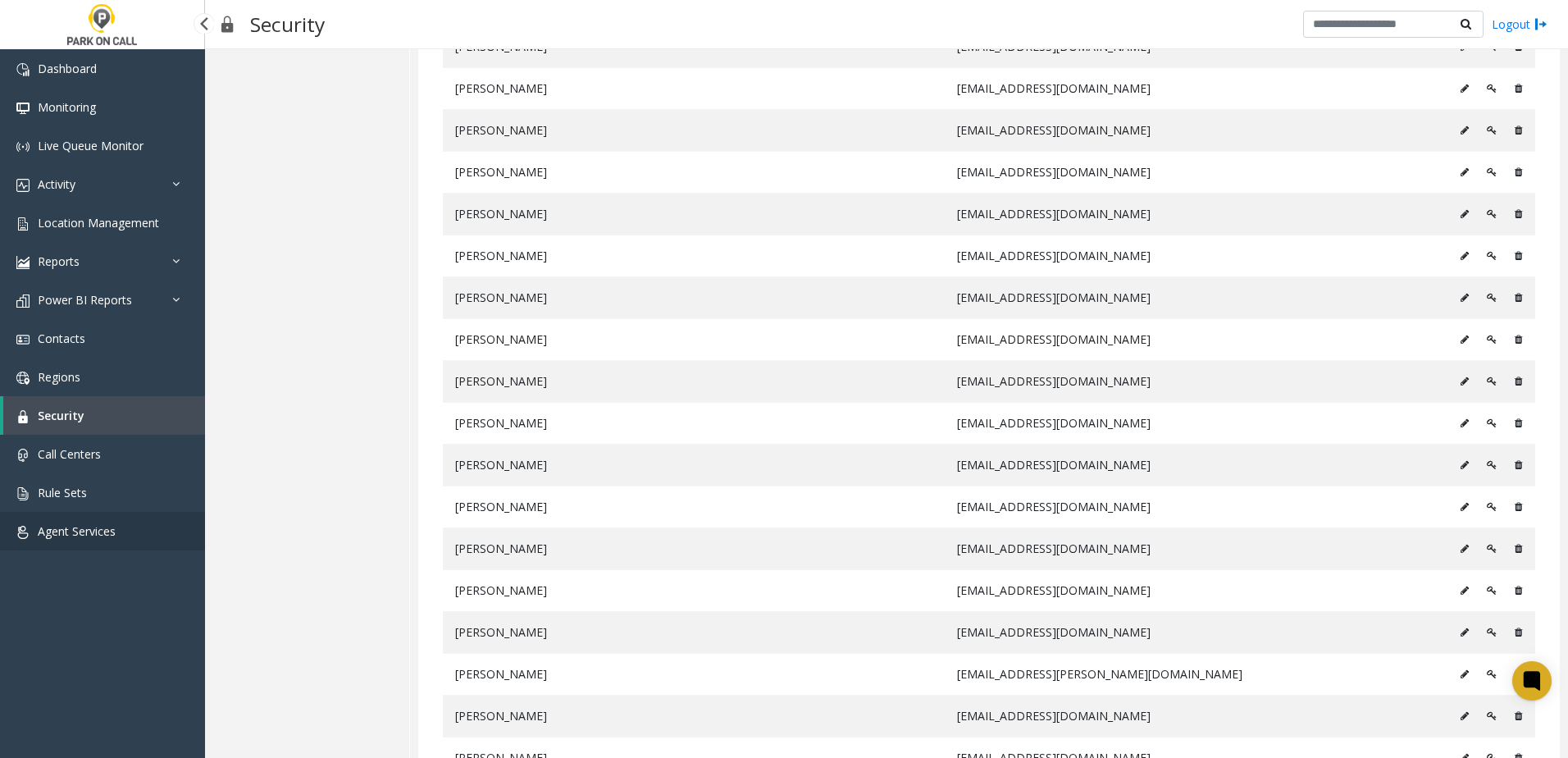
click at [113, 520] on link "Agent Services" at bounding box center [102, 530] width 205 height 38
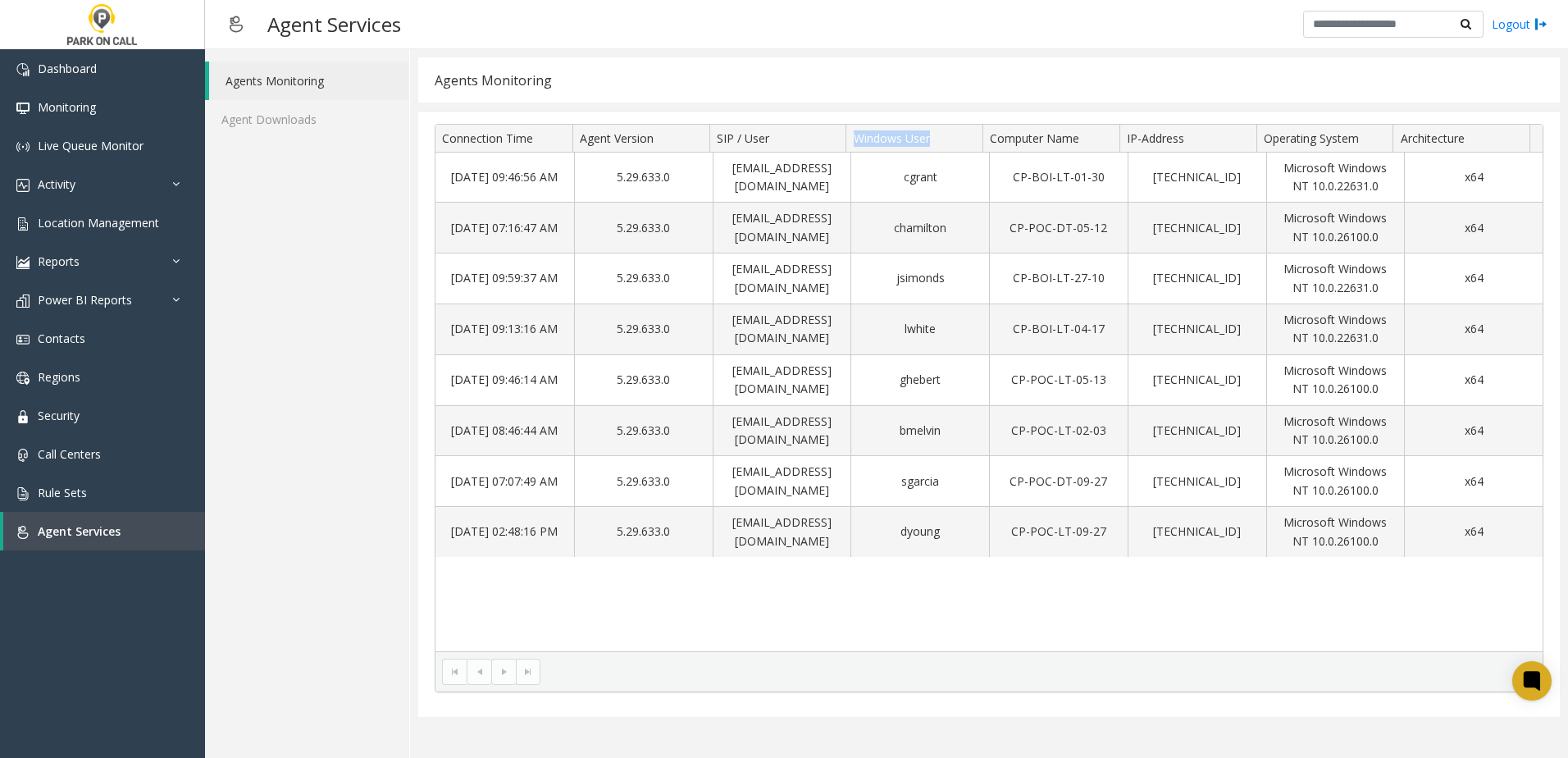
drag, startPoint x: 846, startPoint y: 135, endPoint x: 931, endPoint y: 138, distance: 85.1
click at [931, 138] on th "Windows User" at bounding box center [914, 138] width 137 height 27
click at [893, 581] on div "[DATE] 09:46:56 AM 5.29.633.0 [EMAIL_ADDRESS][DOMAIN_NAME] cgrant CP-BOI-LT-01-…" at bounding box center [988, 402] width 1107 height 499
click at [810, 535] on td "[EMAIL_ADDRESS][DOMAIN_NAME]" at bounding box center [782, 532] width 138 height 50
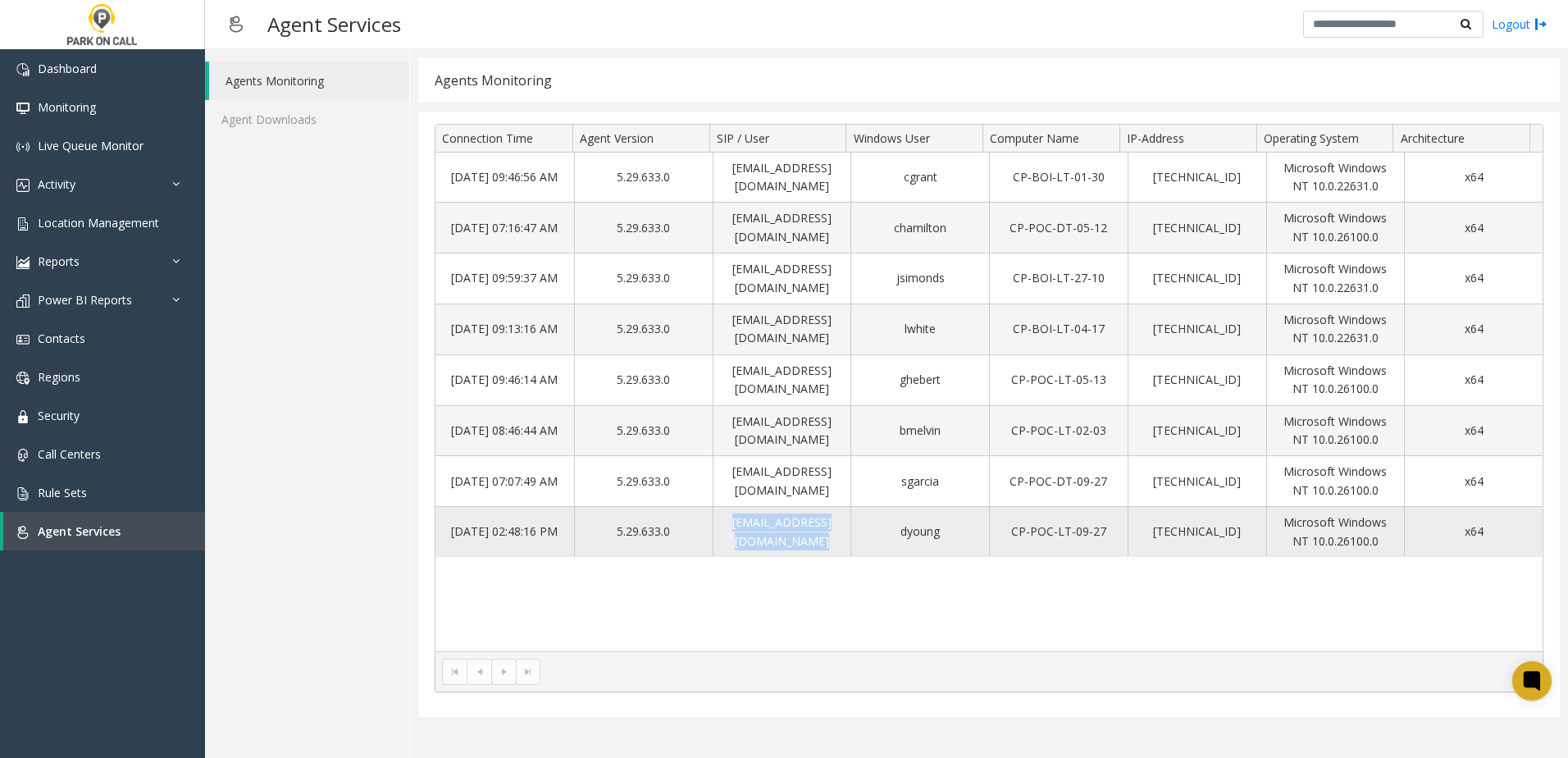
click at [810, 535] on td "[EMAIL_ADDRESS][DOMAIN_NAME]" at bounding box center [782, 532] width 138 height 50
click at [145, 207] on link "Location Management" at bounding box center [102, 222] width 205 height 38
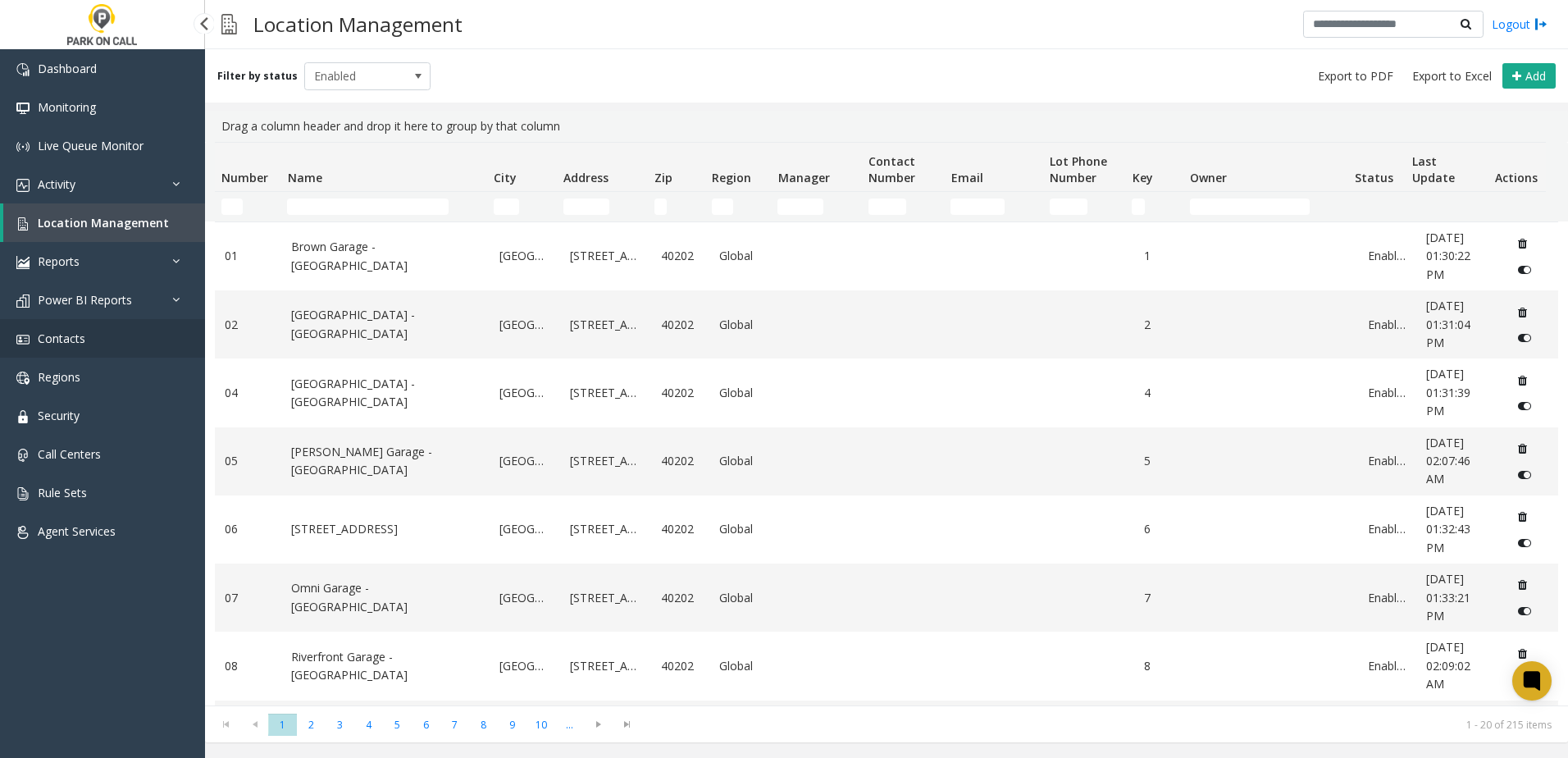
click at [116, 339] on link "Contacts" at bounding box center [102, 338] width 205 height 38
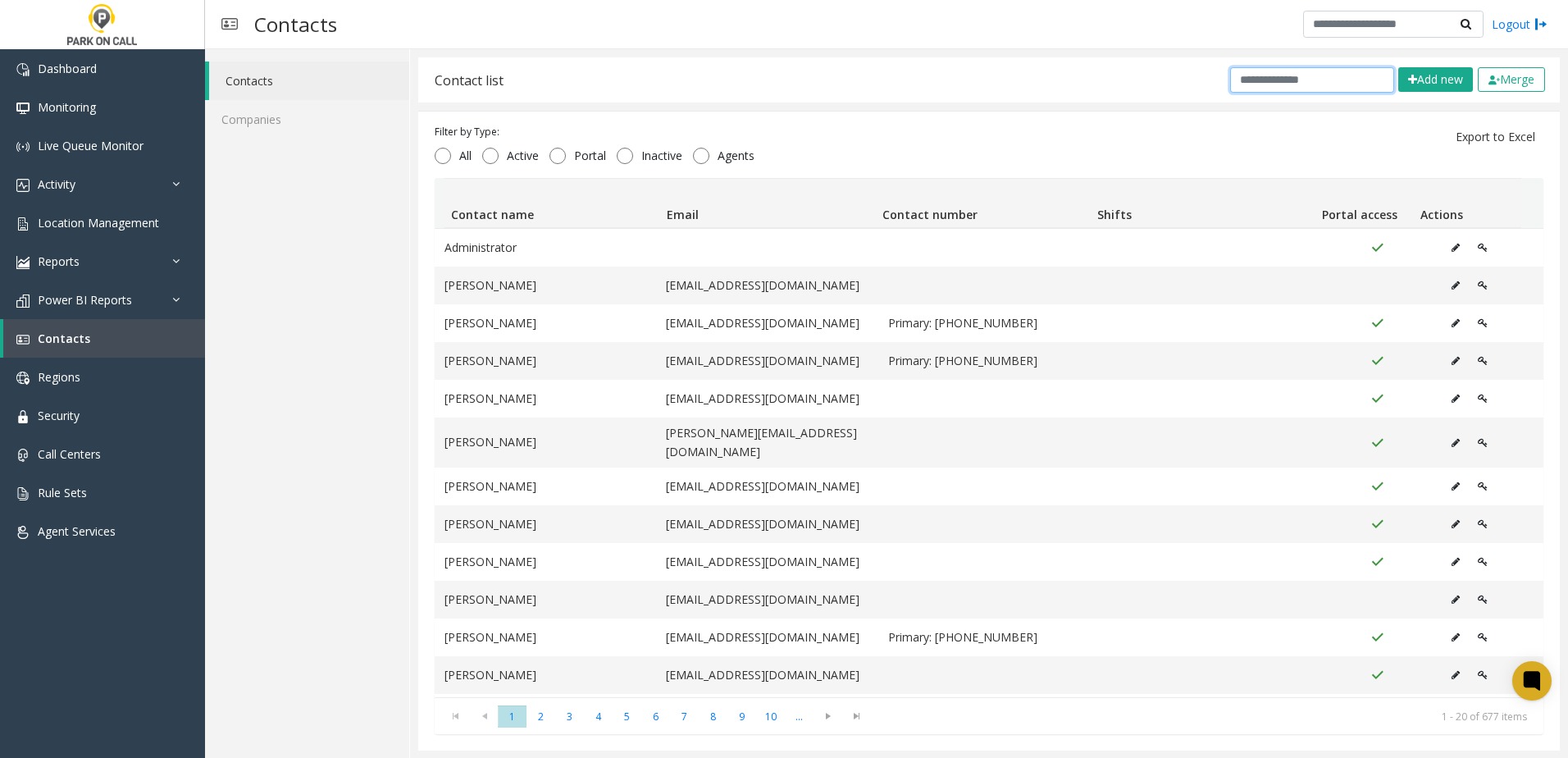
click at [1291, 80] on input "text" at bounding box center [1312, 80] width 164 height 26
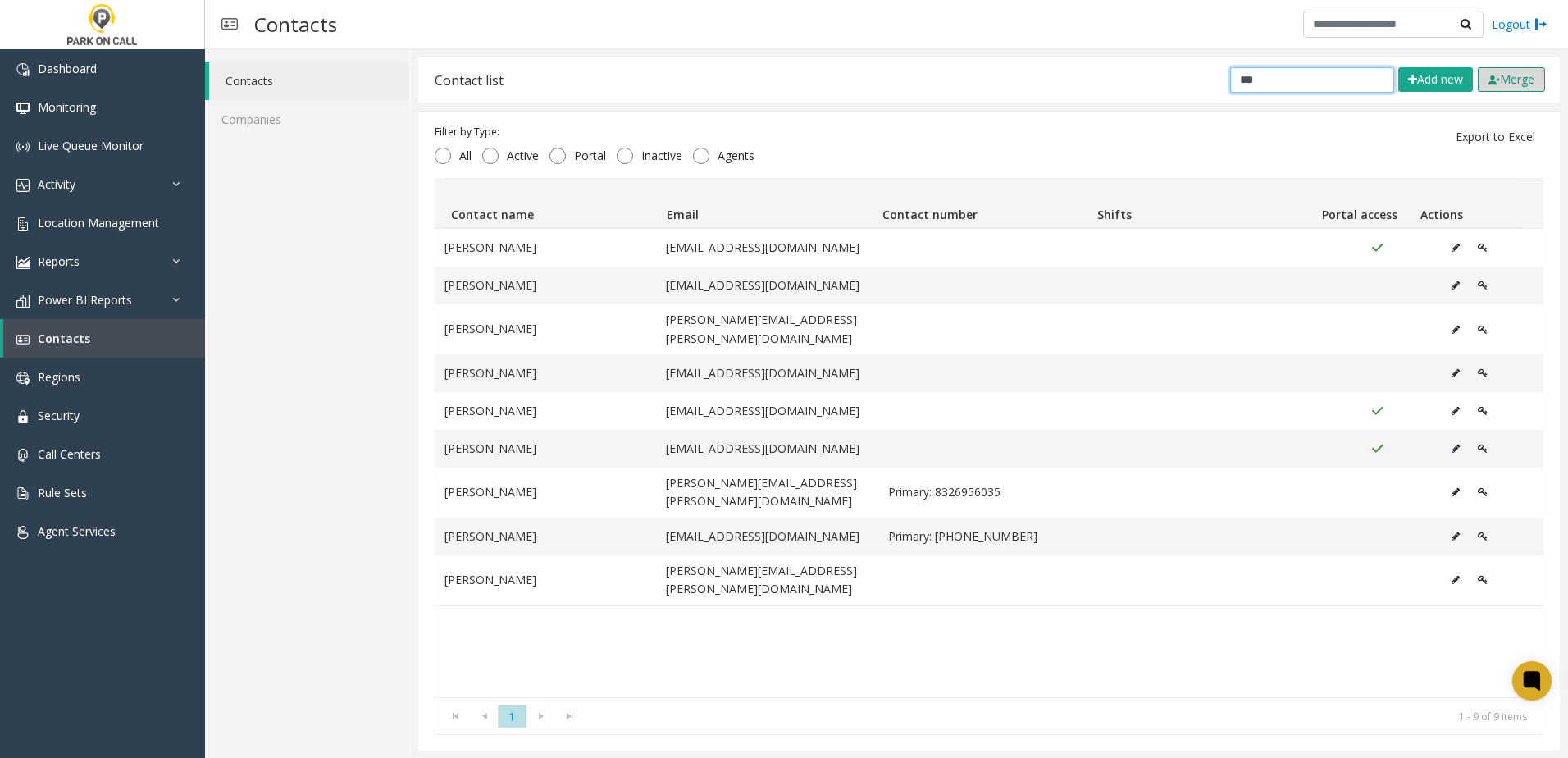
type input "***"
click at [1517, 81] on button "Merge" at bounding box center [1511, 80] width 67 height 25
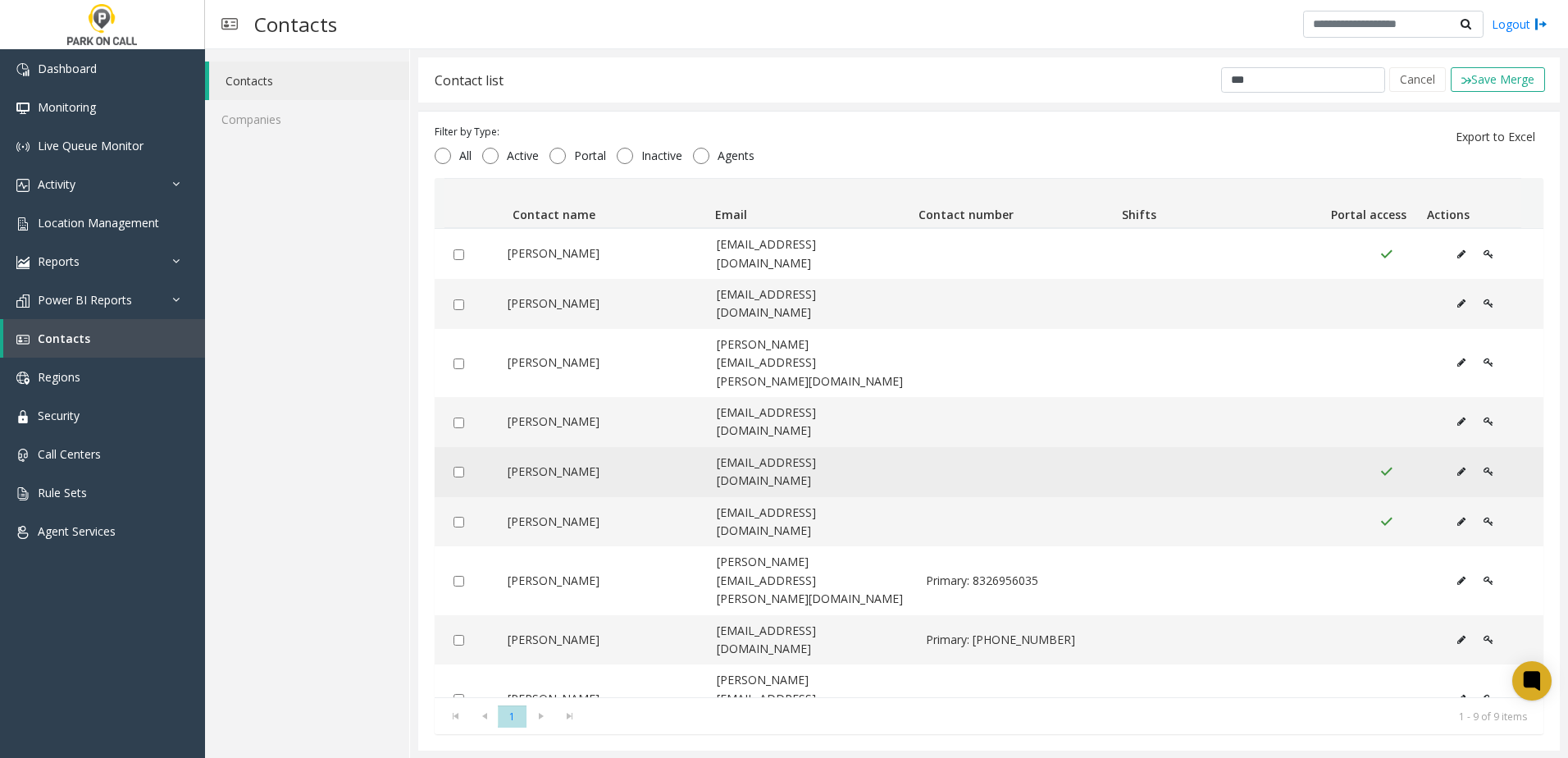
click at [456, 447] on td "Data table" at bounding box center [465, 472] width 63 height 50
click at [456, 447] on td "Data table" at bounding box center [465, 472] width 63 height 50
click at [465, 464] on div "Data table" at bounding box center [466, 472] width 43 height 17
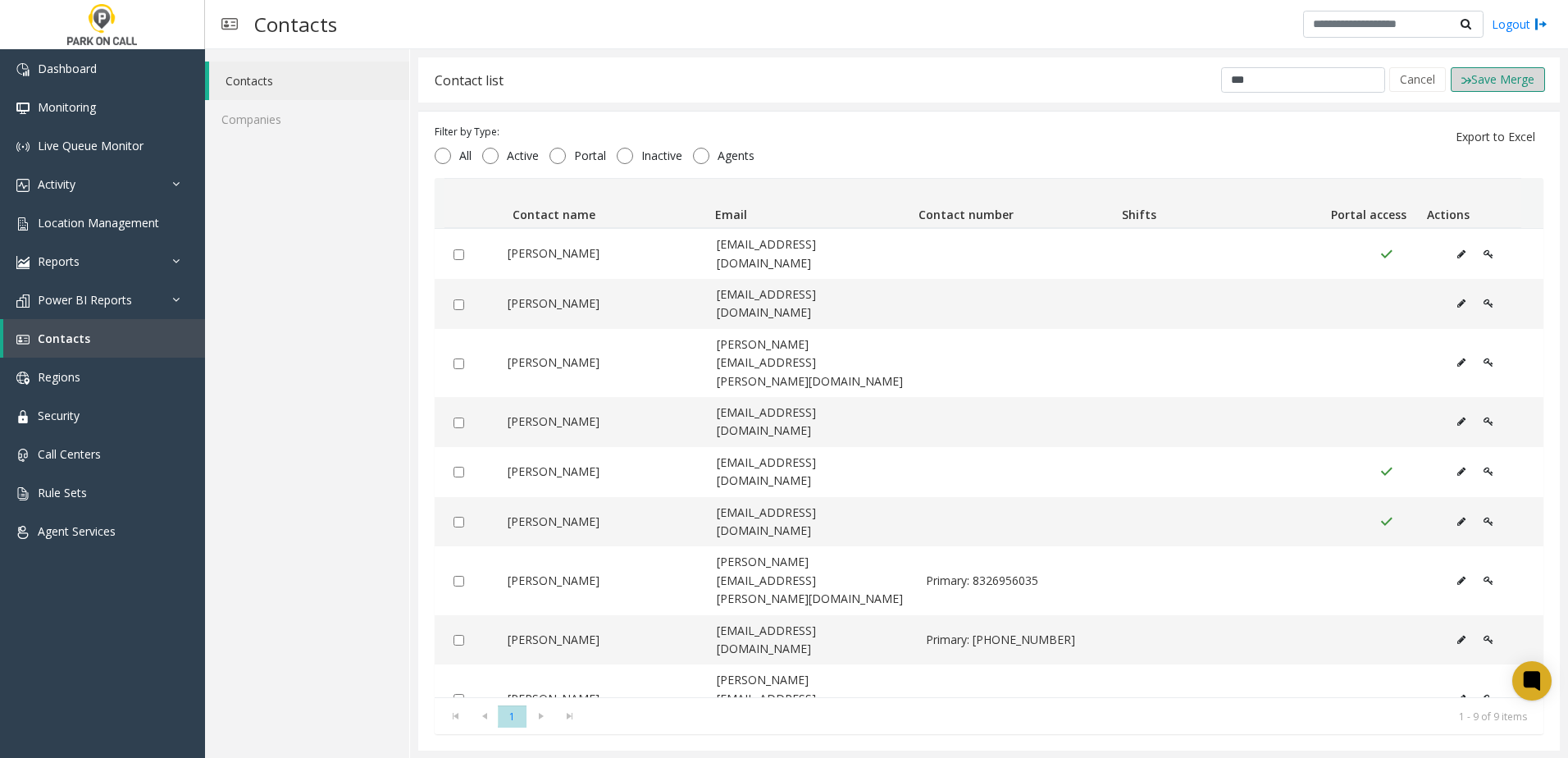
click at [1480, 83] on button "Save Merge" at bounding box center [1498, 80] width 94 height 25
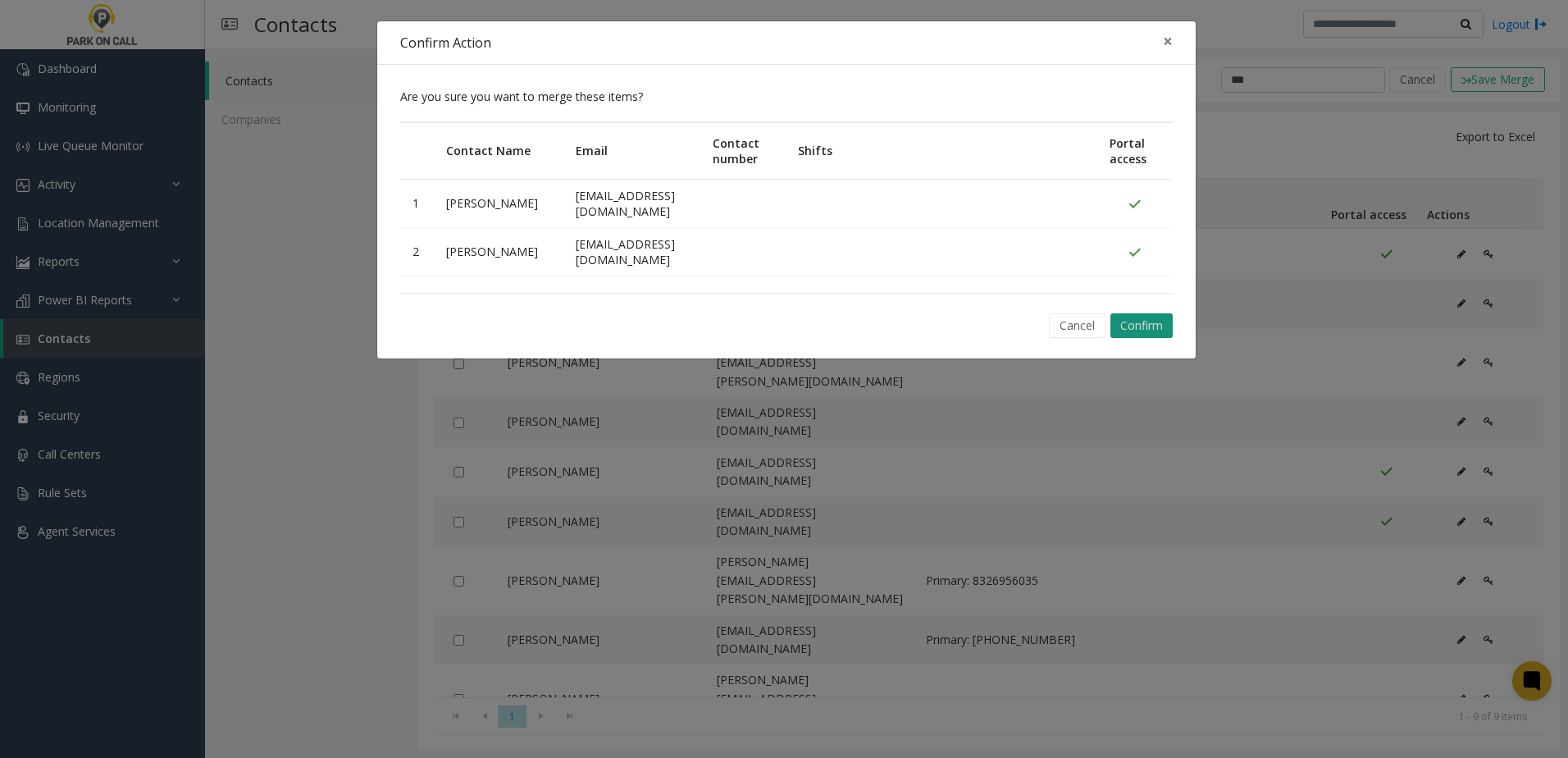
click at [1146, 326] on button "Confirm" at bounding box center [1142, 325] width 62 height 25
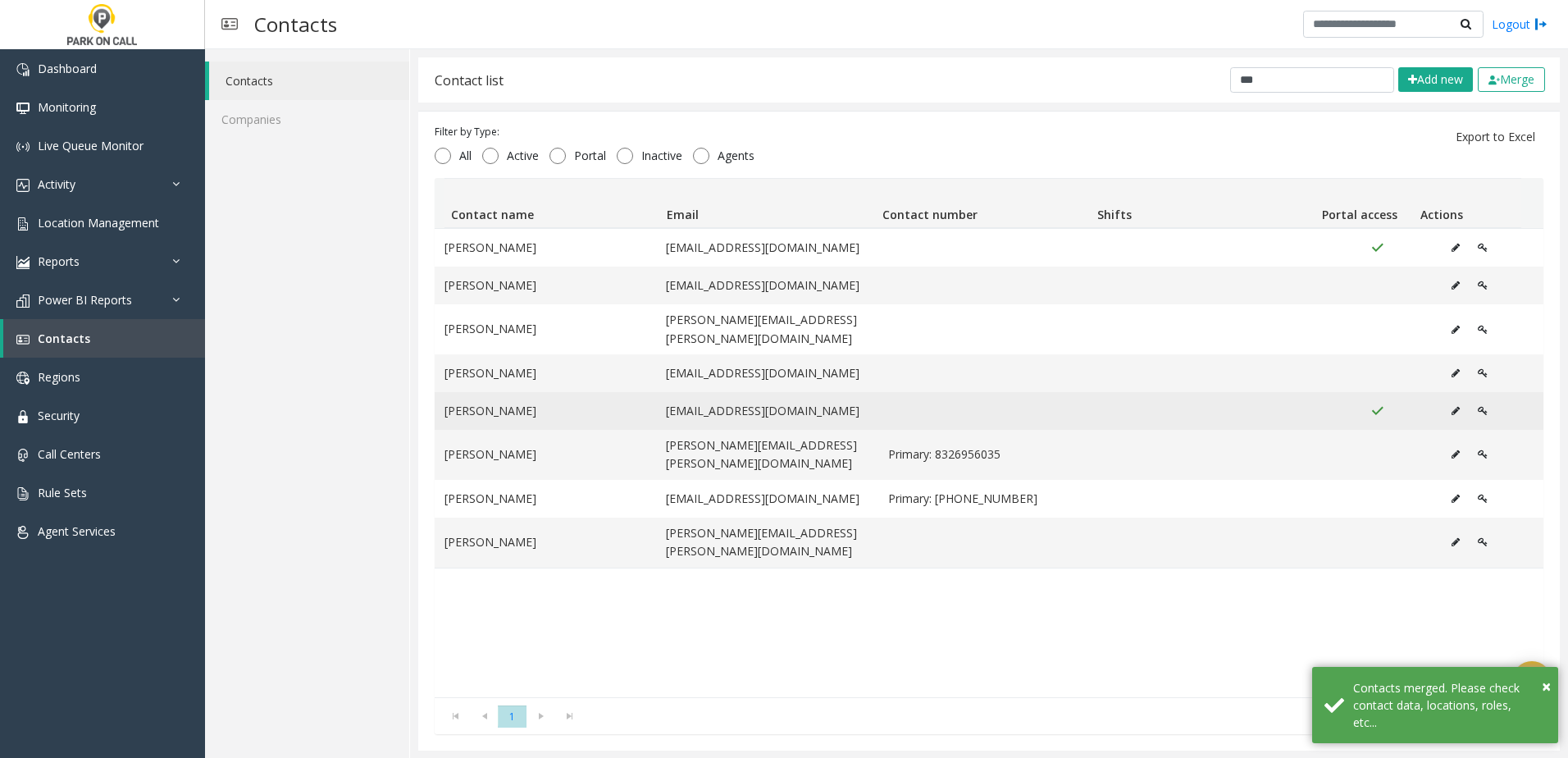
click at [1443, 399] on button "Data table" at bounding box center [1456, 411] width 27 height 25
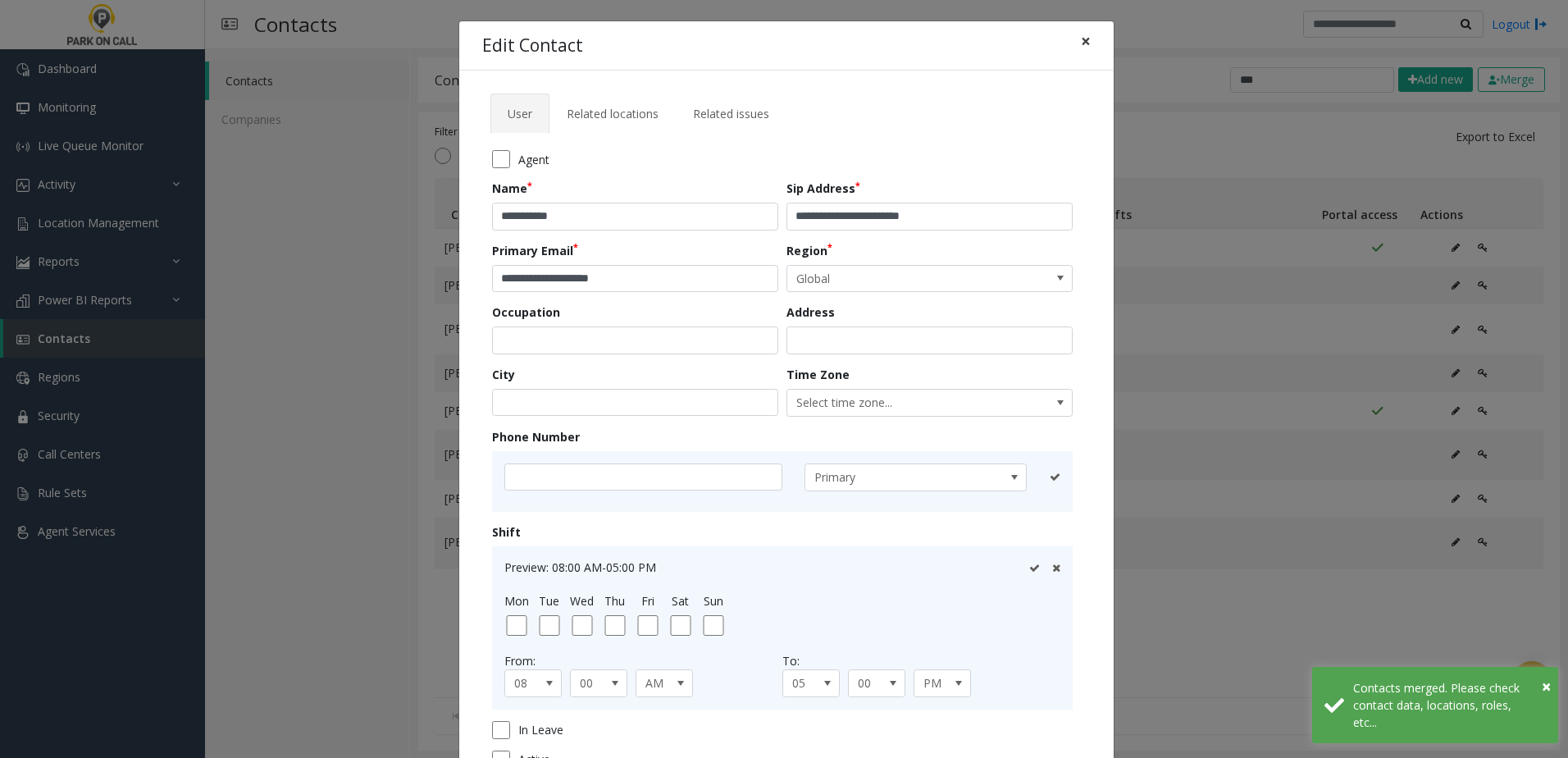
click at [1082, 50] on span "×" at bounding box center [1086, 41] width 10 height 23
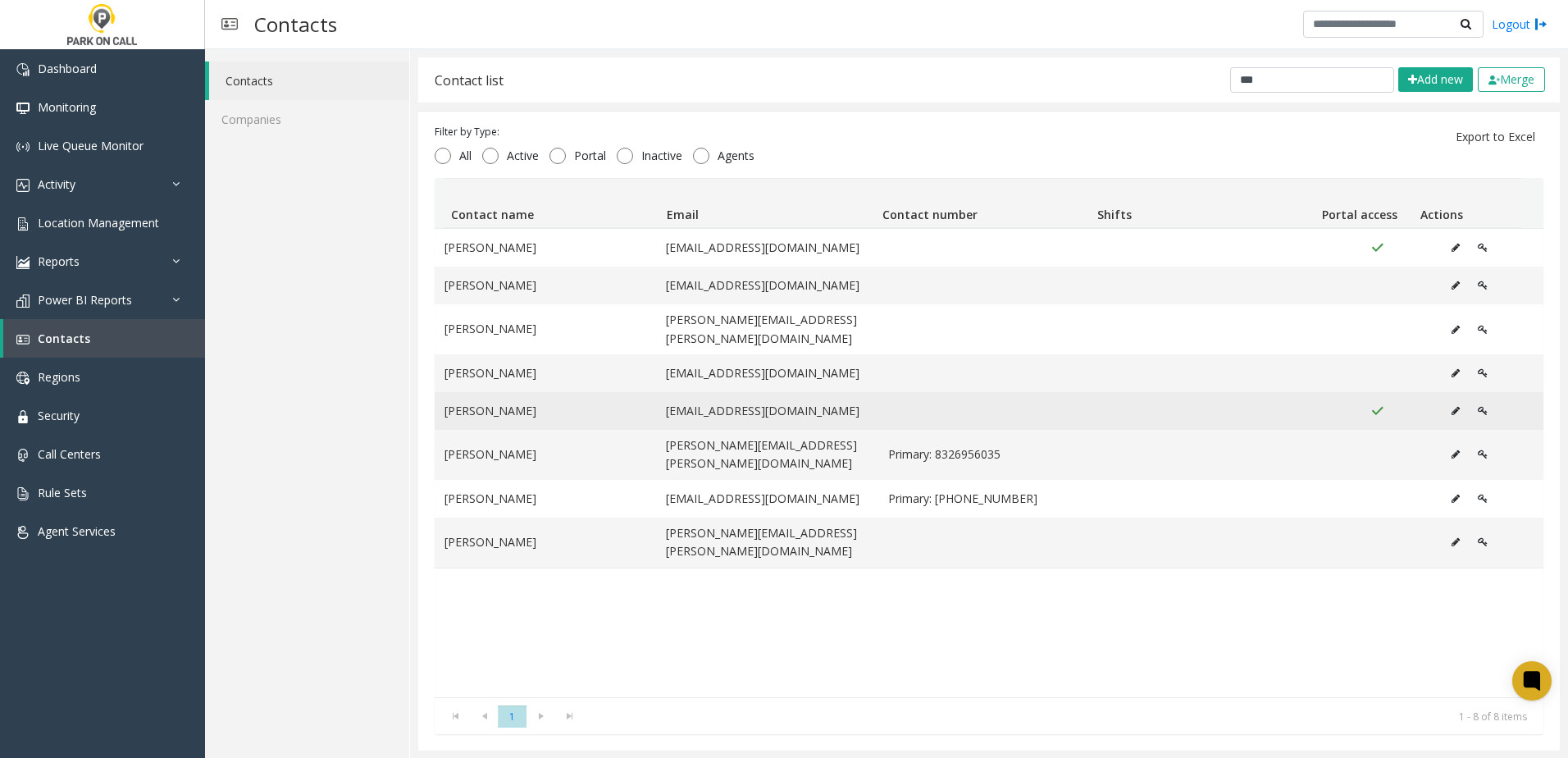
click at [1478, 406] on icon "Data table" at bounding box center [1482, 410] width 10 height 10
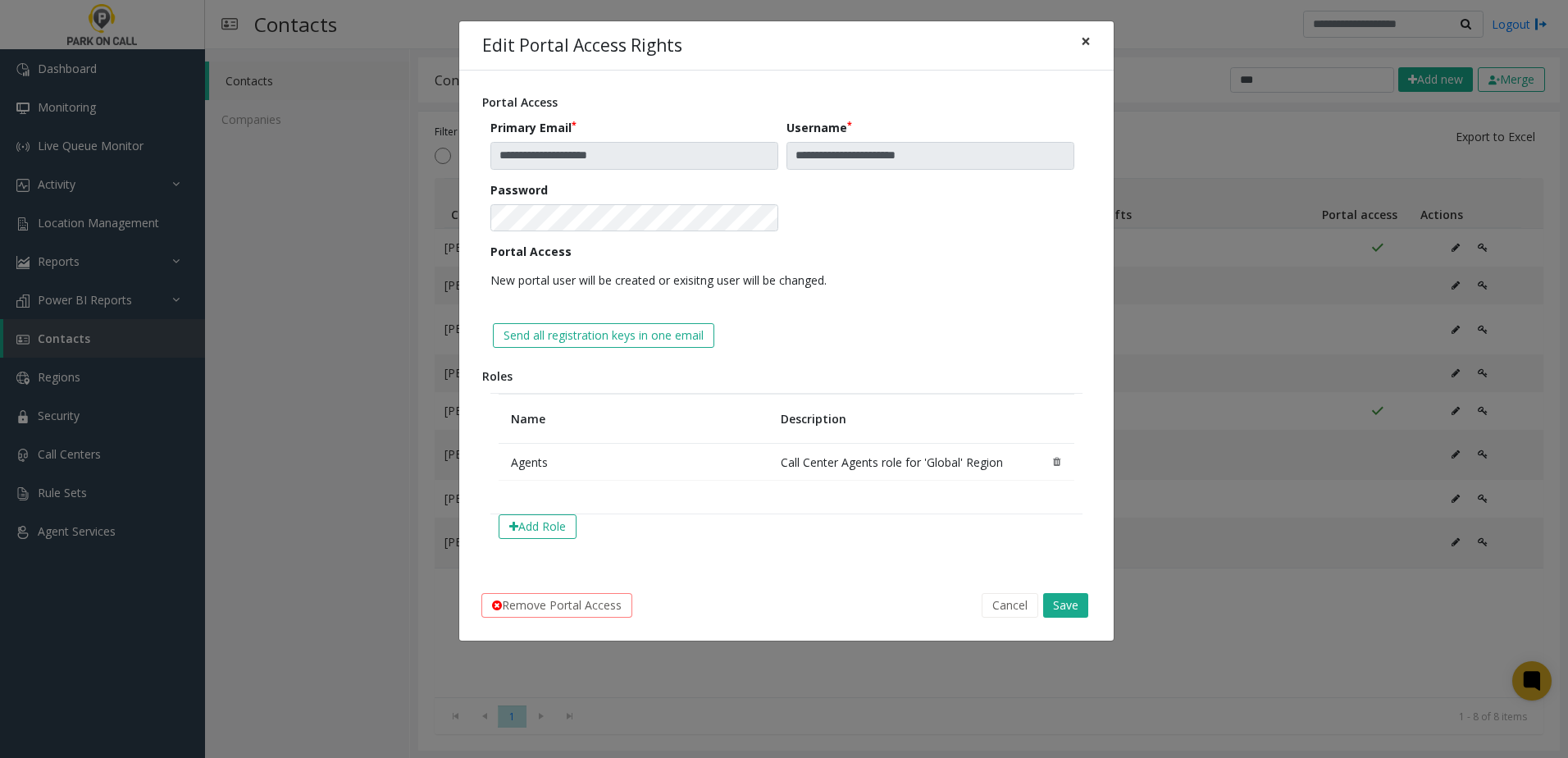
click at [1095, 42] on button "×" at bounding box center [1086, 41] width 33 height 40
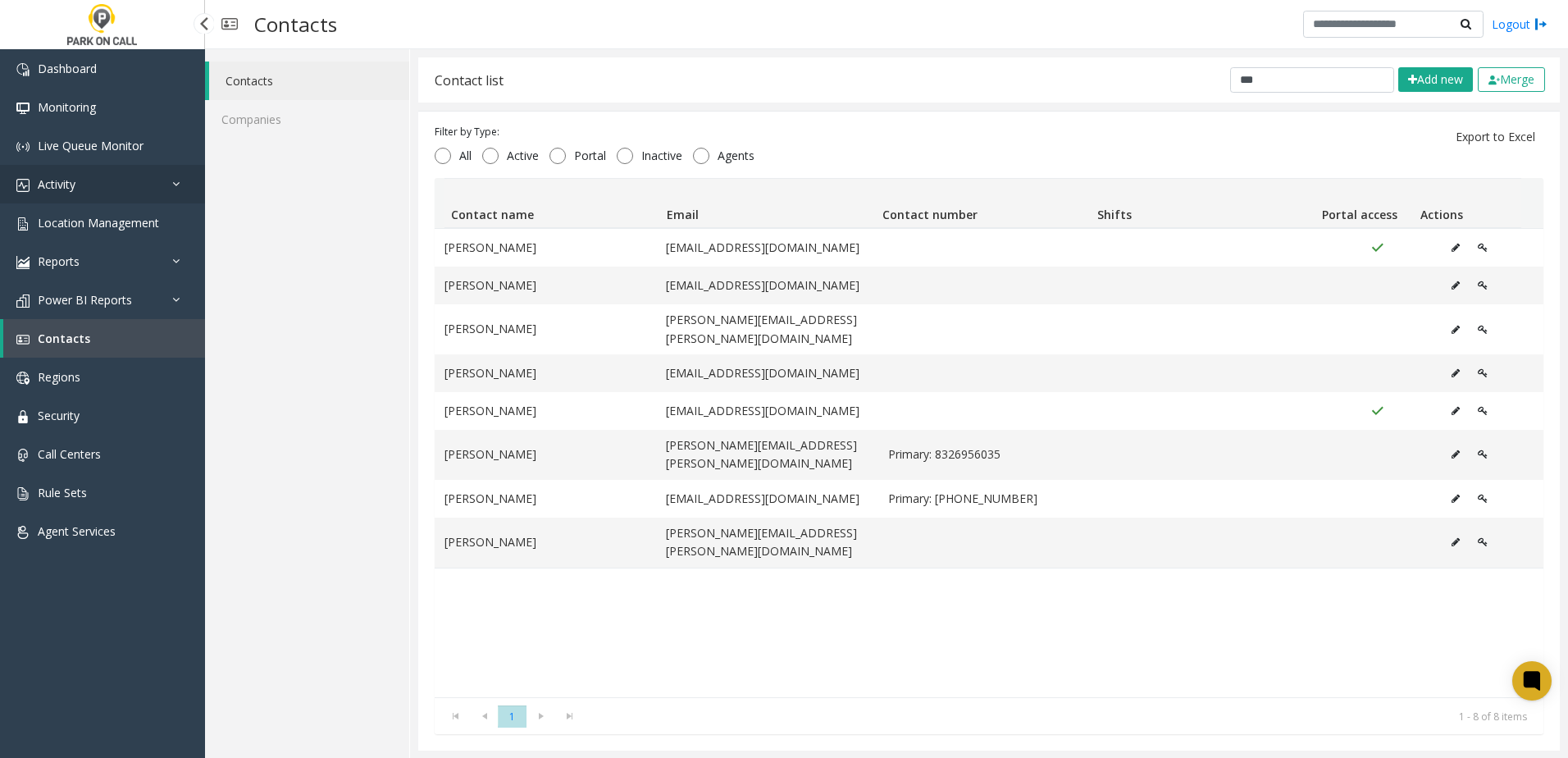
click at [43, 180] on span "Activity" at bounding box center [57, 184] width 38 height 16
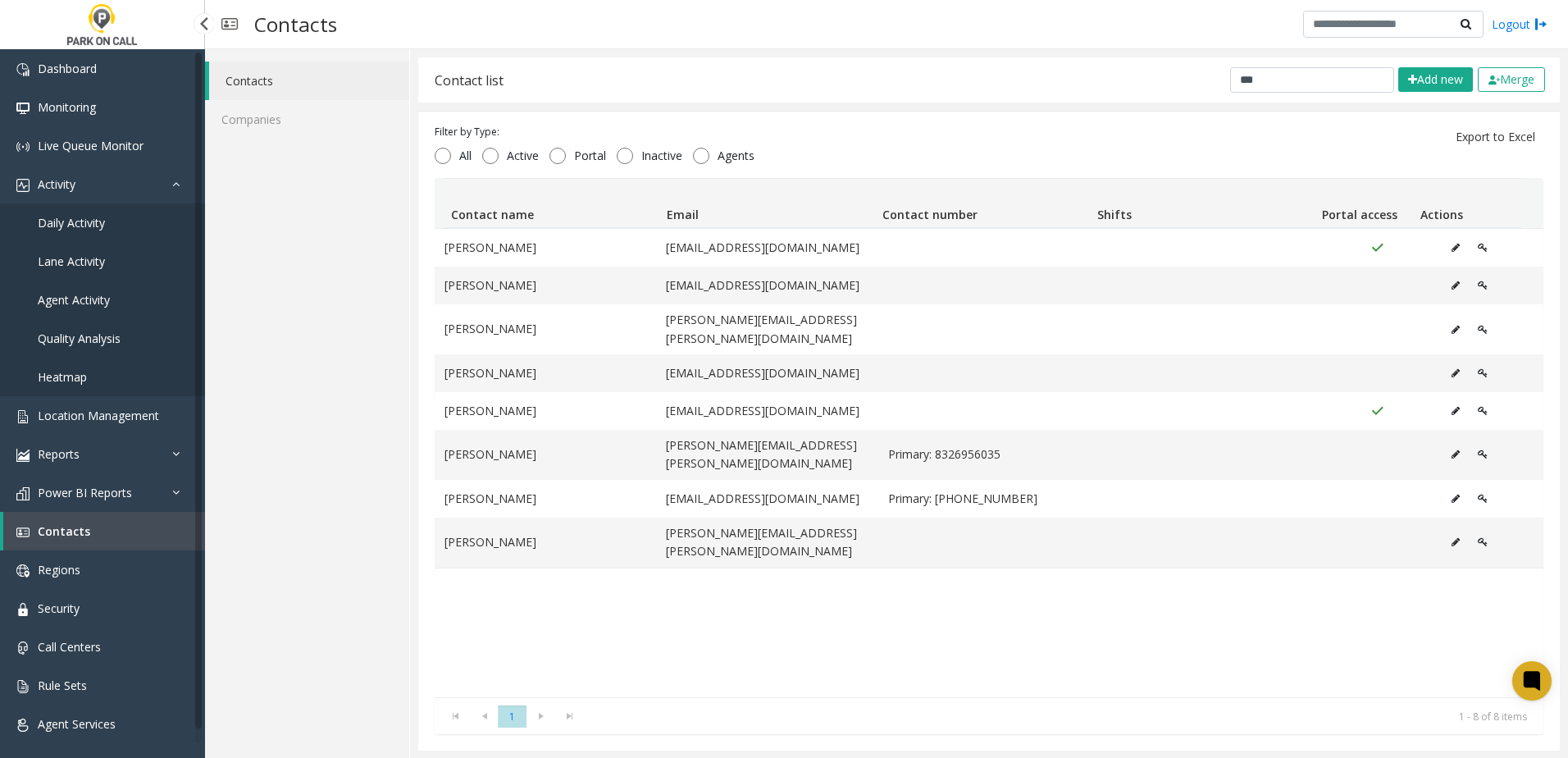
click at [67, 219] on span "Daily Activity" at bounding box center [72, 223] width 67 height 16
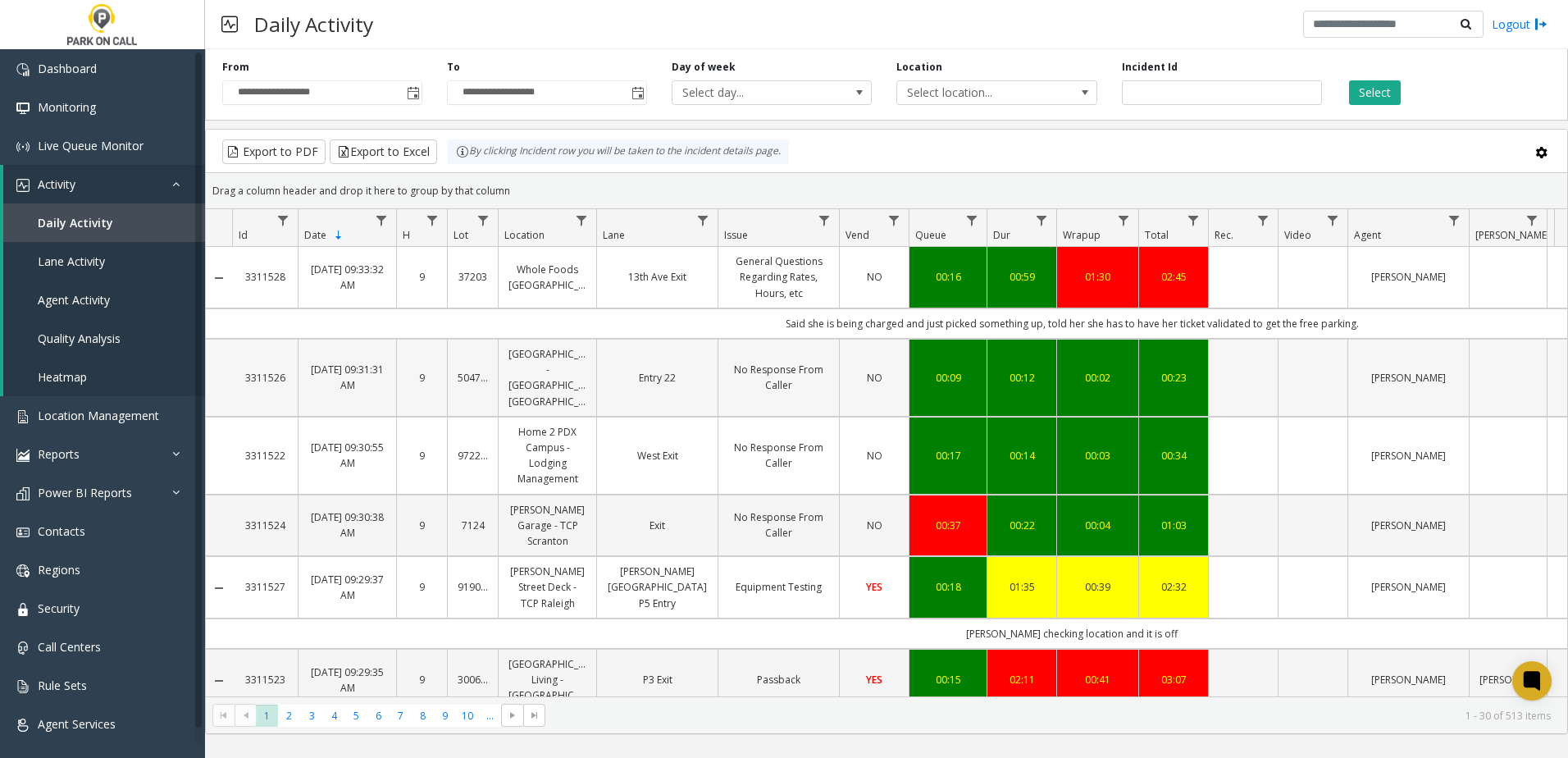
click at [1240, 368] on td "Data table" at bounding box center [1243, 378] width 70 height 78
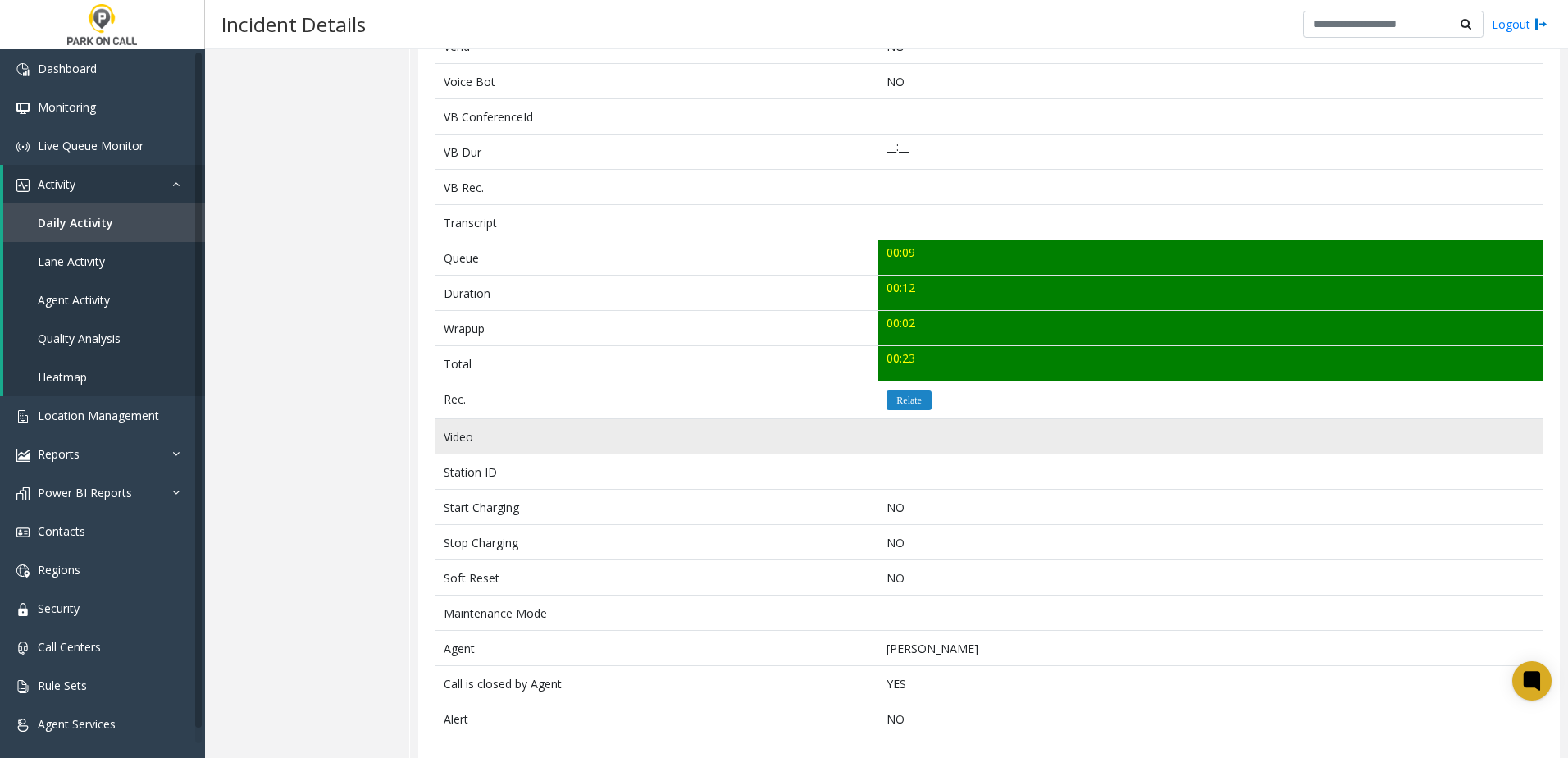
scroll to position [430, 0]
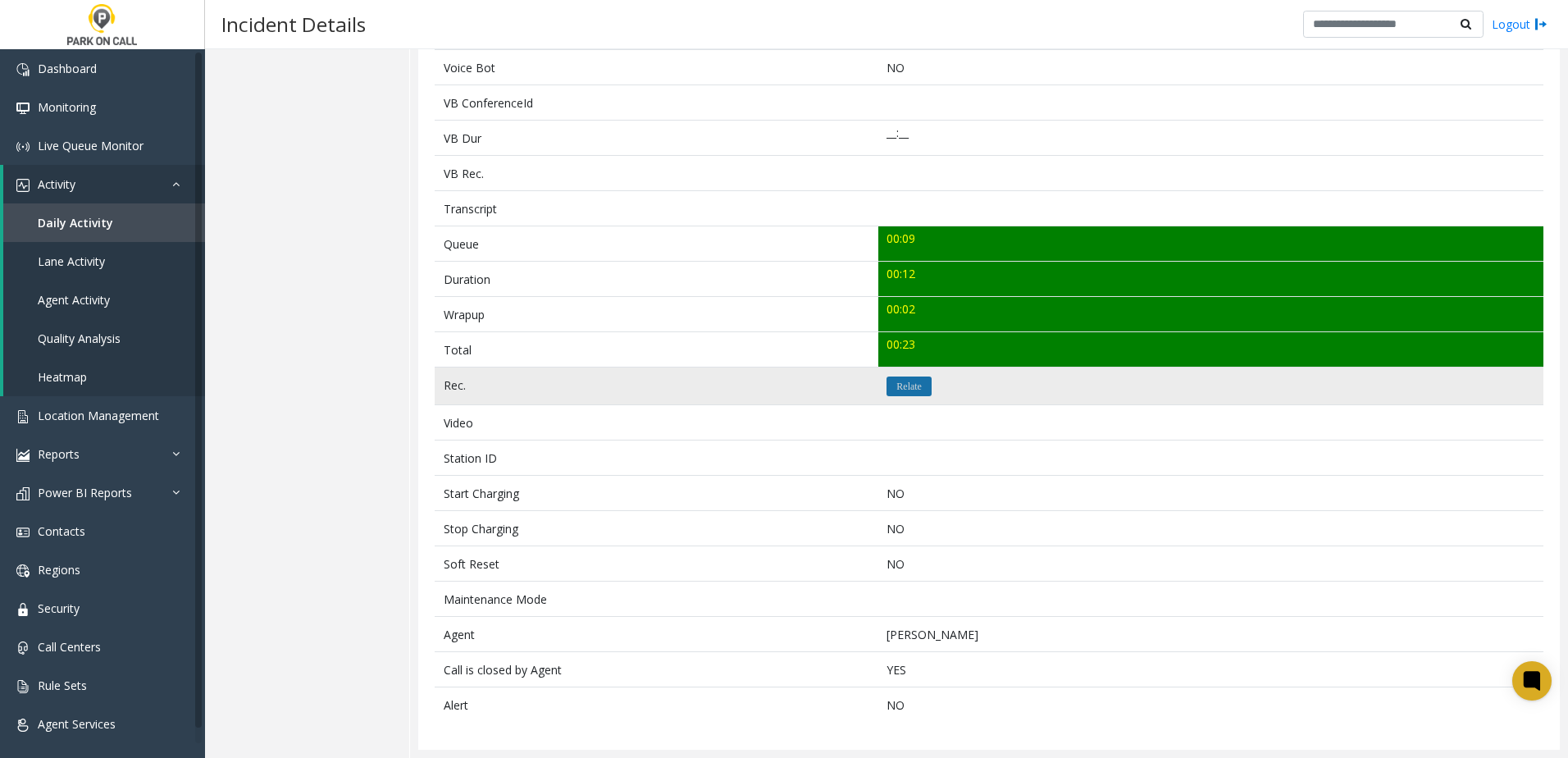
click at [924, 389] on button "Relate" at bounding box center [909, 387] width 45 height 20
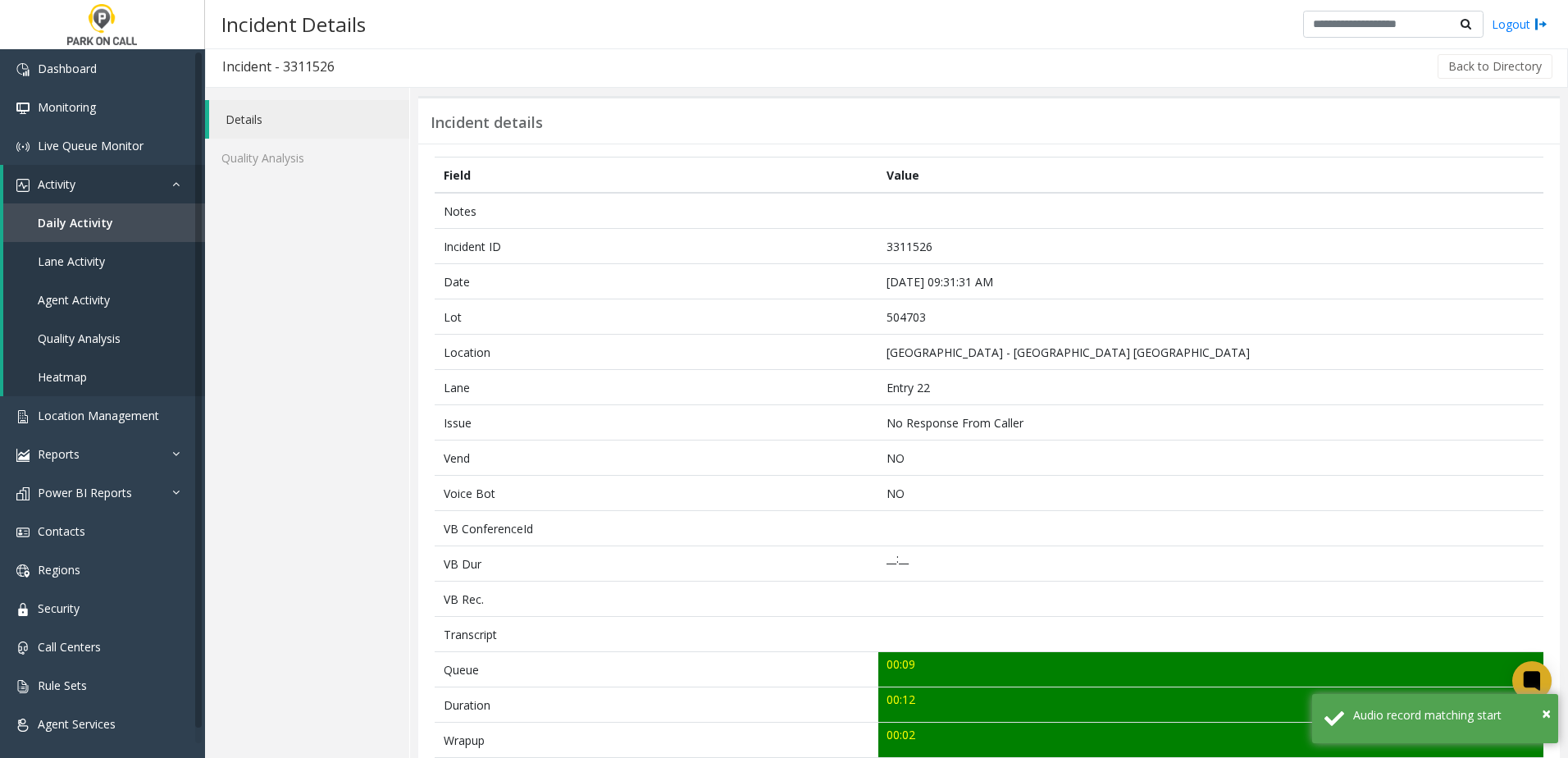
scroll to position [0, 0]
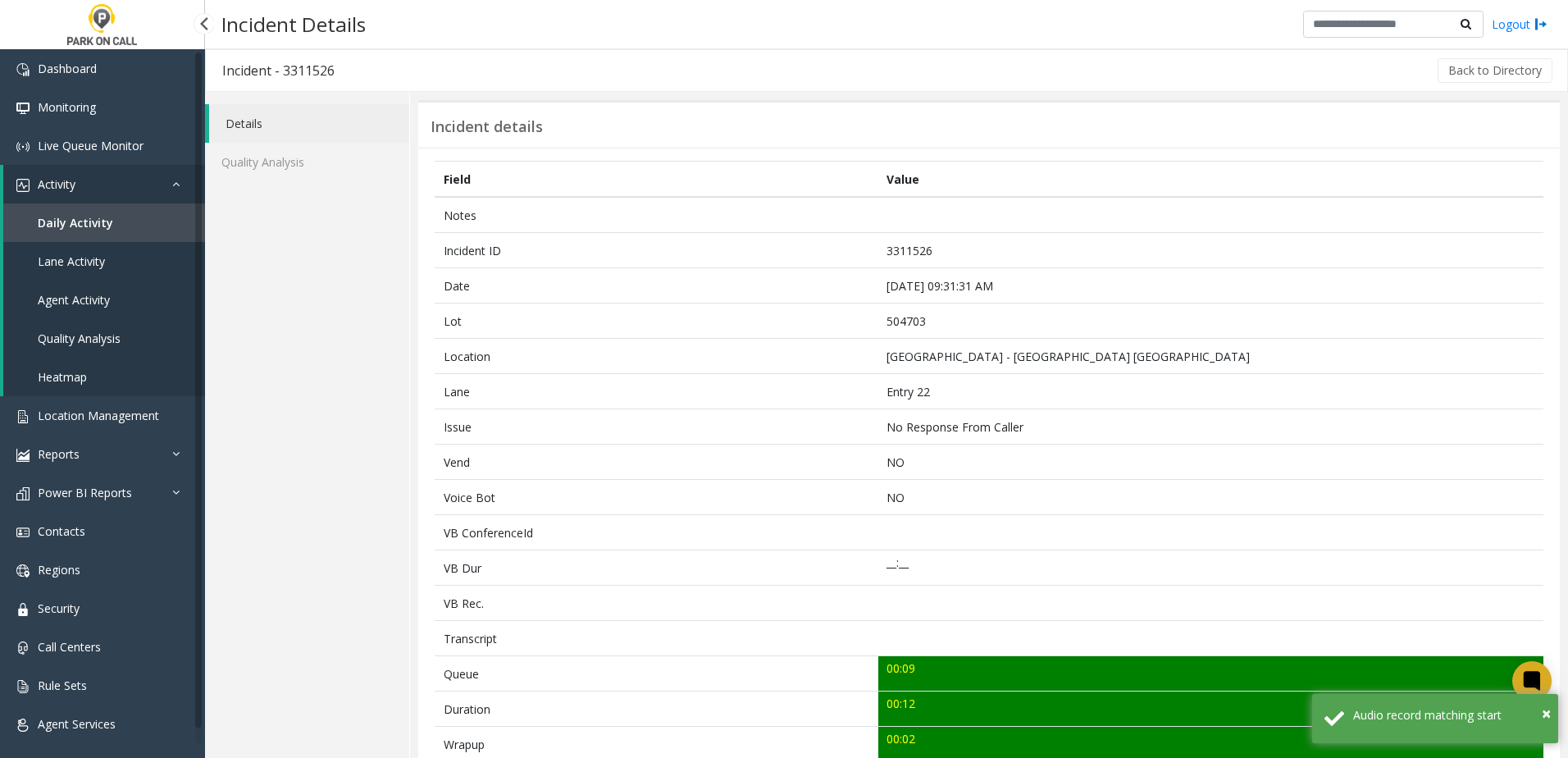
click at [141, 214] on link "Daily Activity" at bounding box center [105, 222] width 202 height 38
